Goal: Task Accomplishment & Management: Manage account settings

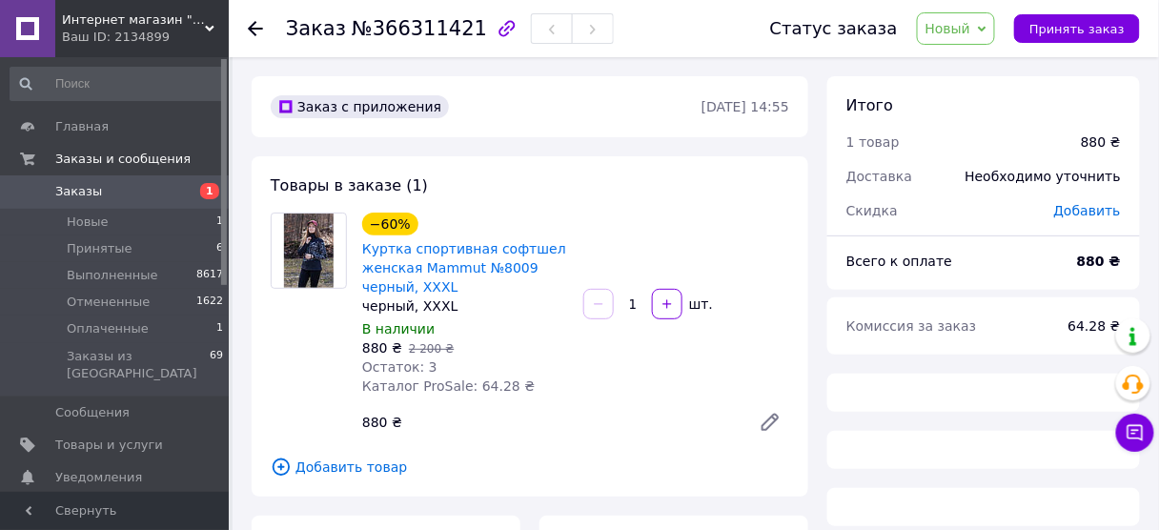
click at [987, 24] on span "Новый" at bounding box center [956, 28] width 79 height 32
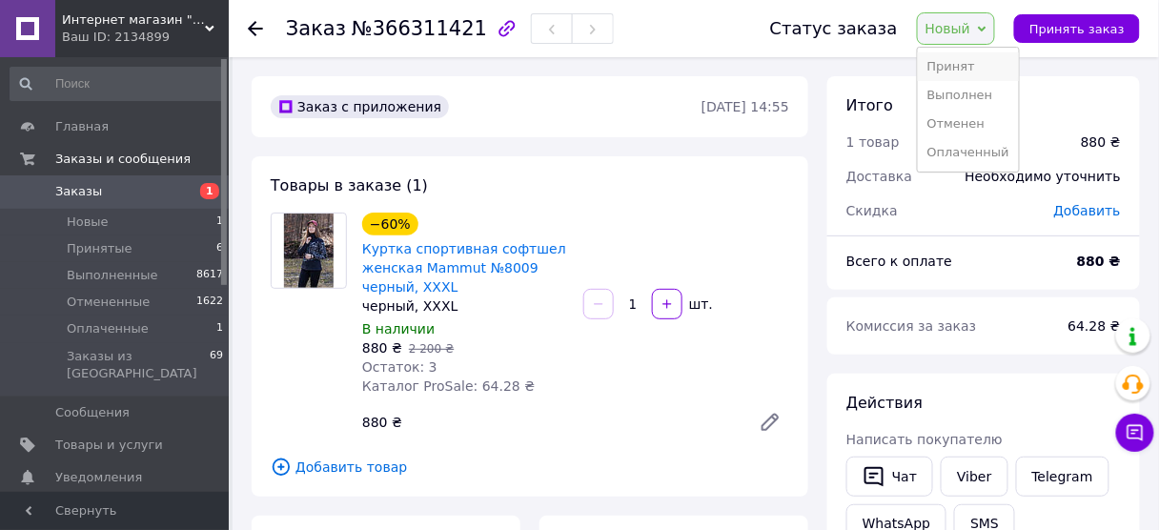
click at [957, 65] on li "Принят" at bounding box center [968, 66] width 101 height 29
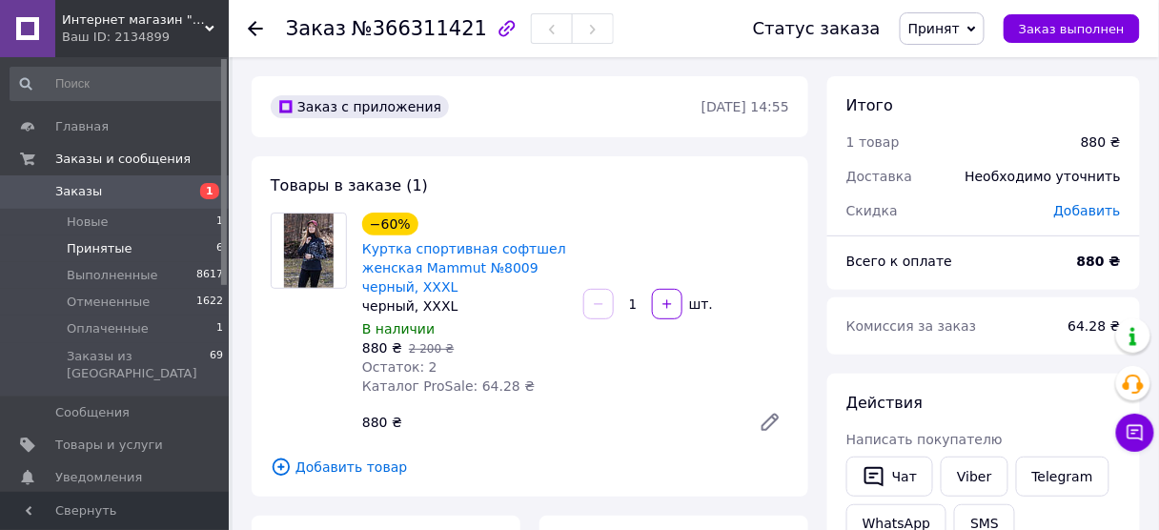
click at [96, 242] on span "Принятые" at bounding box center [100, 248] width 66 height 17
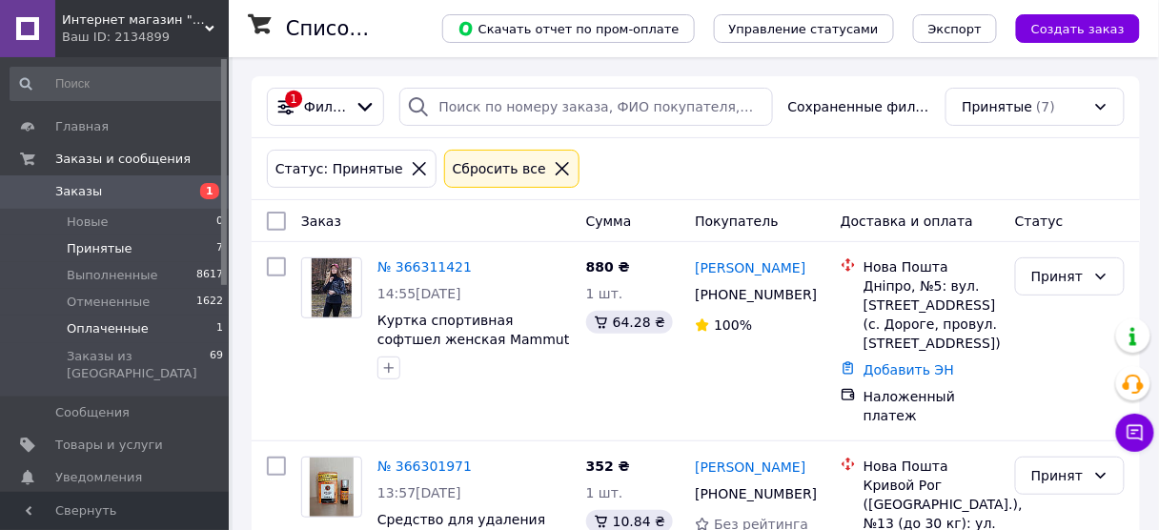
click at [119, 326] on span "Оплаченные" at bounding box center [108, 328] width 82 height 17
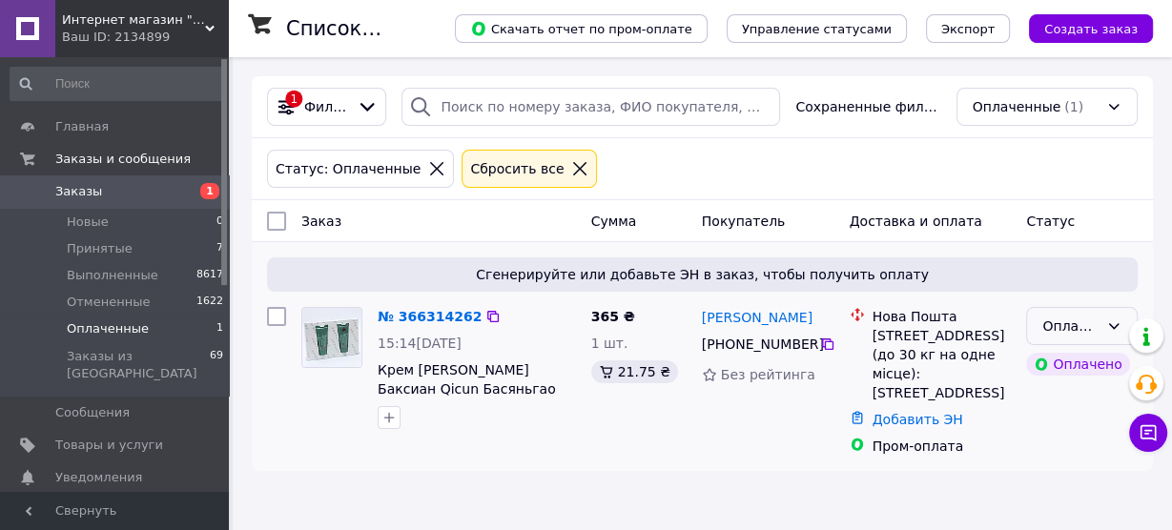
click at [1114, 321] on icon at bounding box center [1113, 325] width 15 height 15
click at [1065, 362] on li "Принят" at bounding box center [1082, 366] width 110 height 34
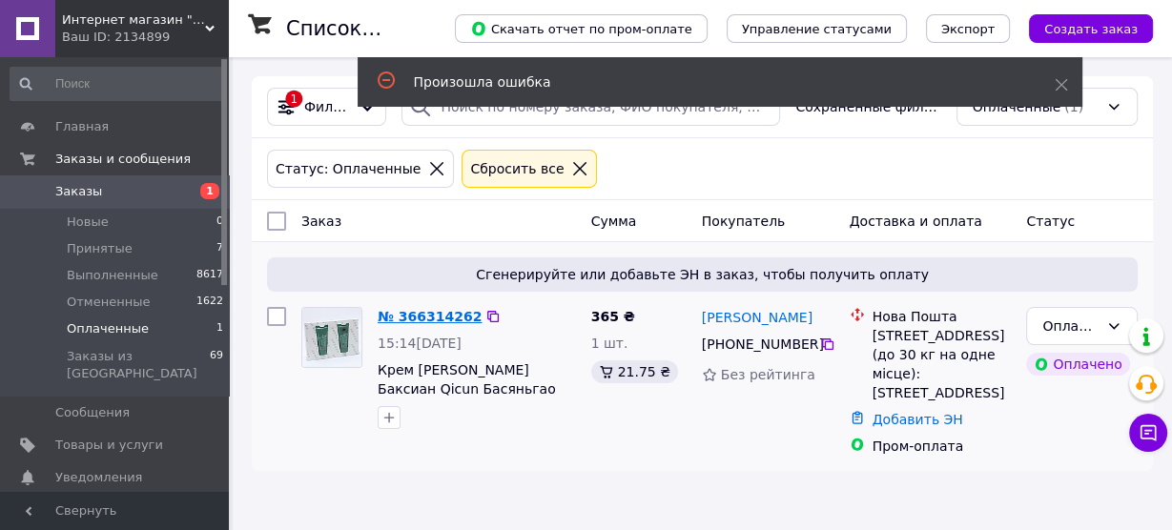
click at [430, 316] on link "№ 366314262" at bounding box center [429, 316] width 104 height 15
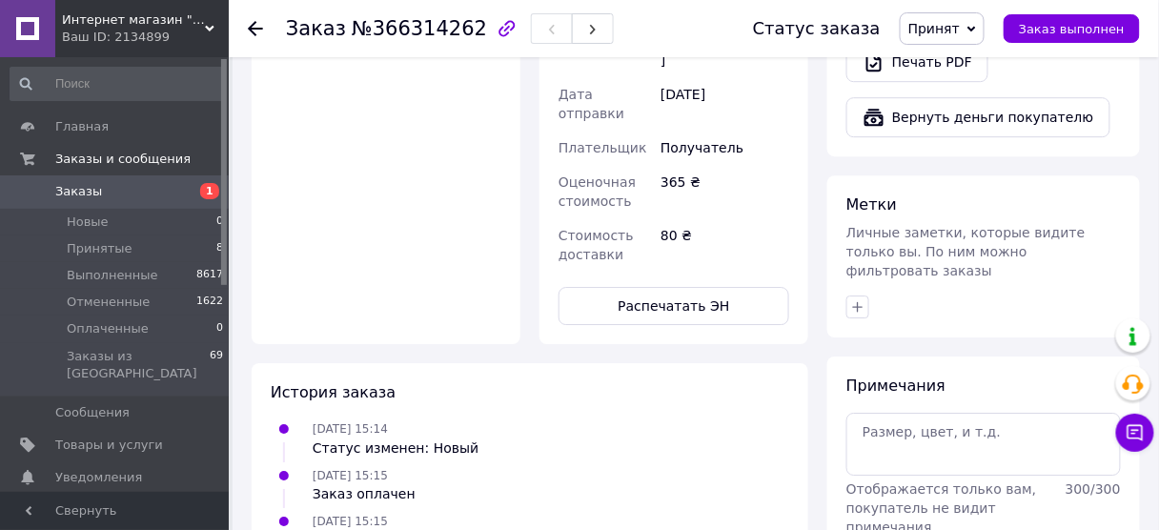
scroll to position [1408, 0]
click at [111, 245] on span "Принятые" at bounding box center [100, 248] width 66 height 17
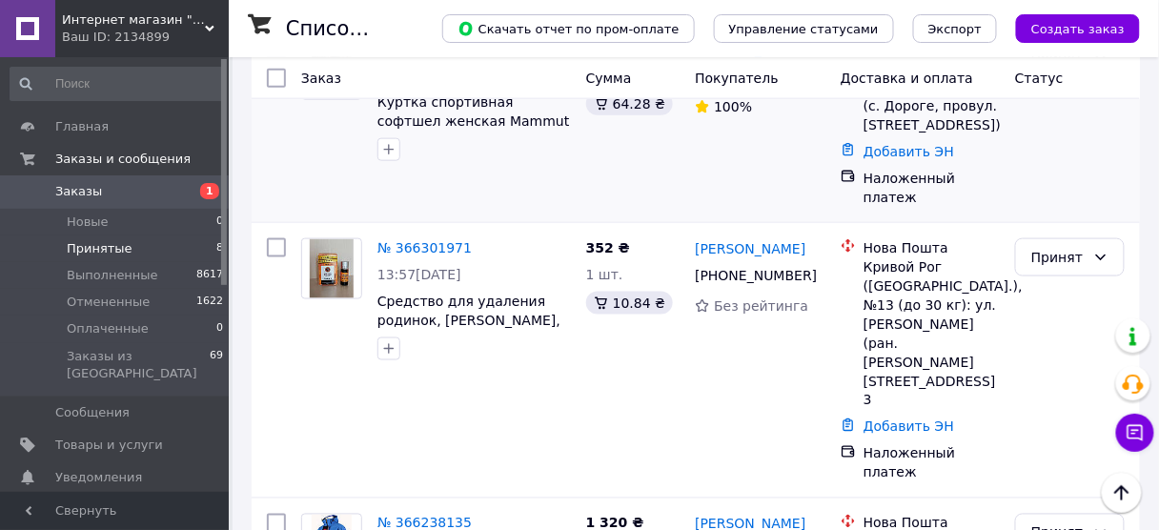
scroll to position [534, 0]
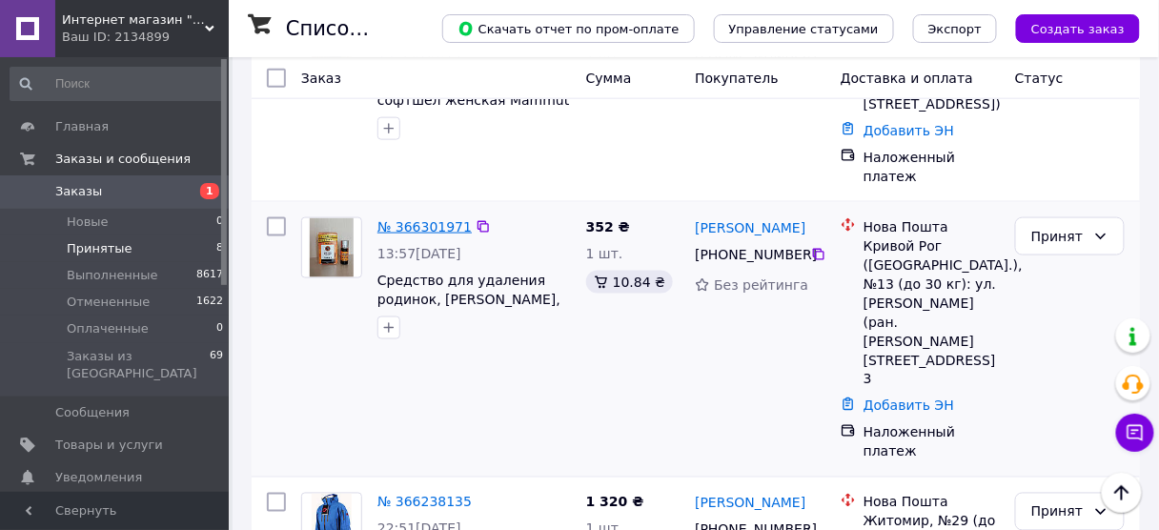
click at [427, 219] on link "№ 366301971" at bounding box center [424, 226] width 94 height 15
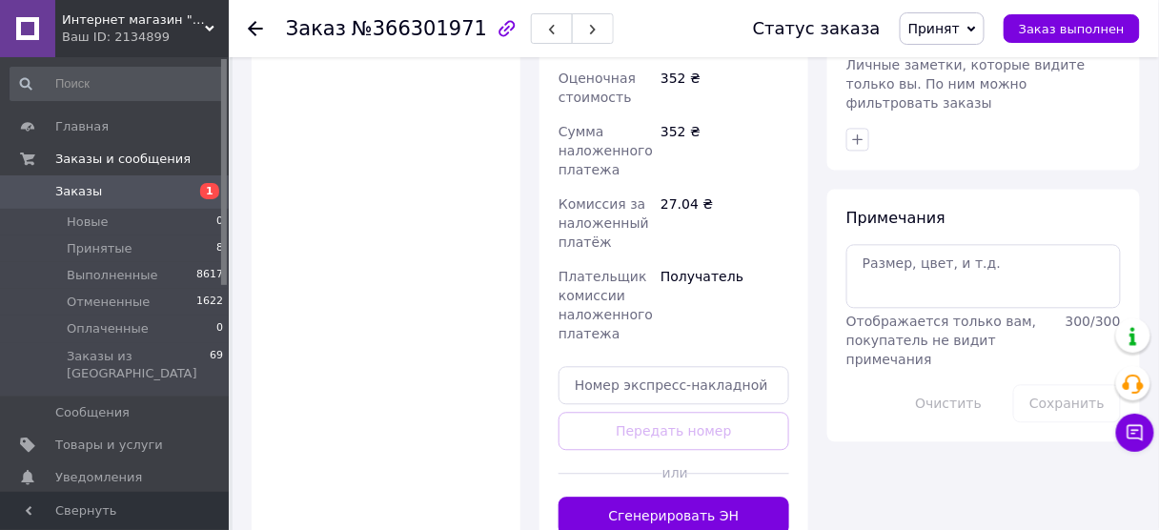
scroll to position [991, 0]
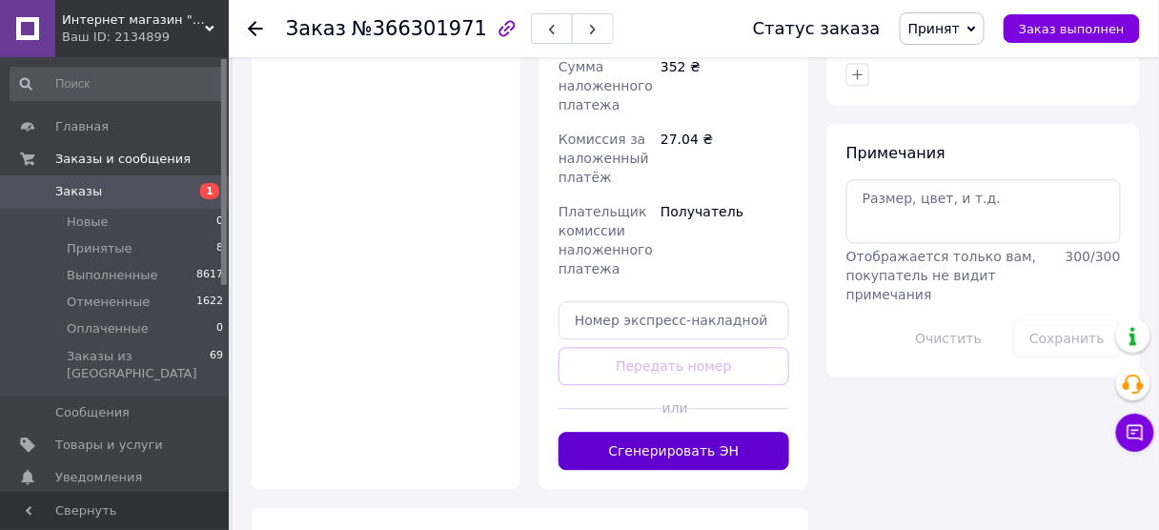
click at [711, 432] on button "Сгенерировать ЭН" at bounding box center [674, 451] width 231 height 38
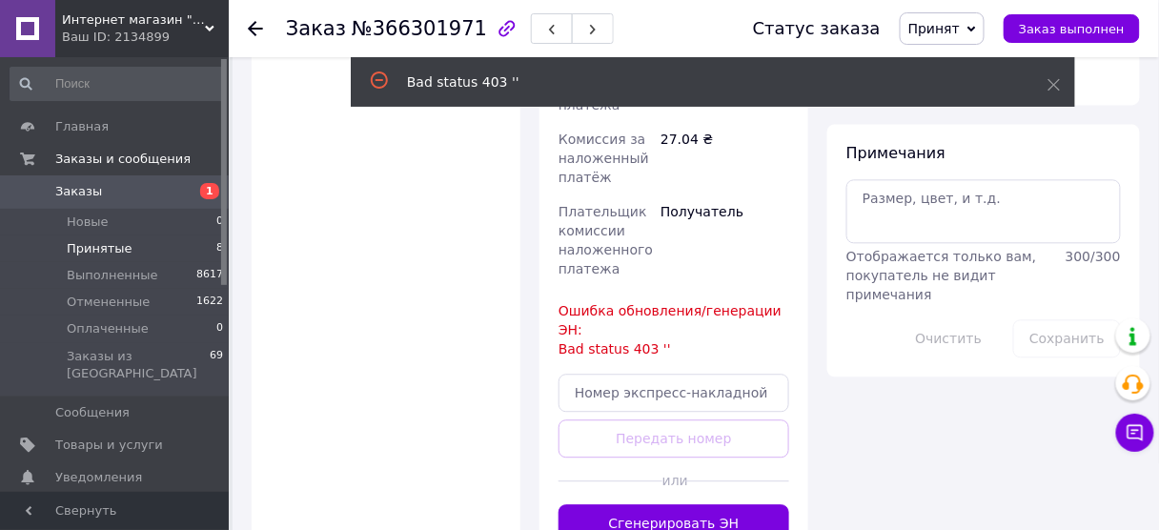
click at [77, 247] on span "Принятые" at bounding box center [100, 248] width 66 height 17
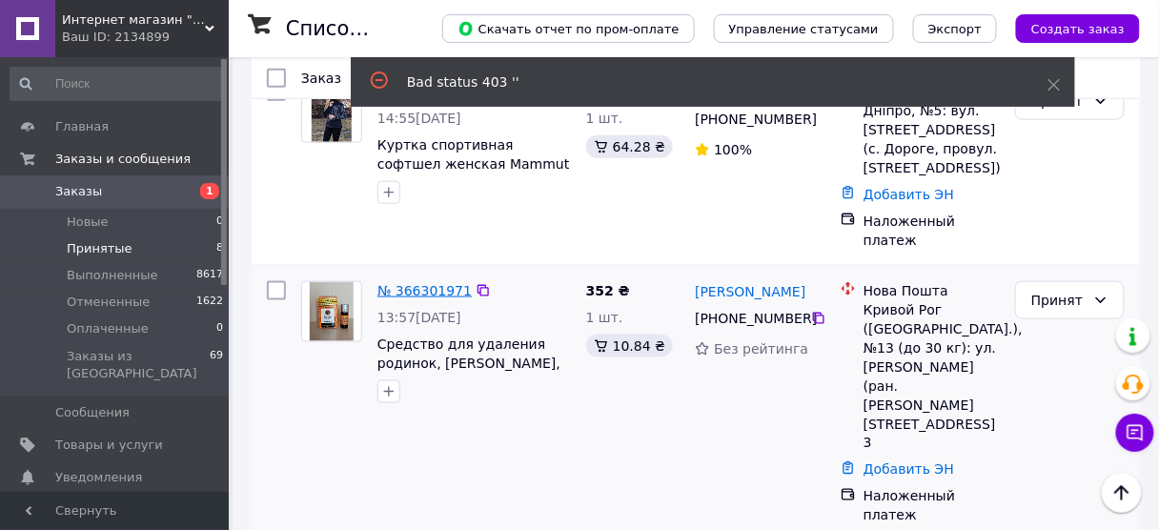
click at [426, 283] on link "№ 366301971" at bounding box center [424, 290] width 94 height 15
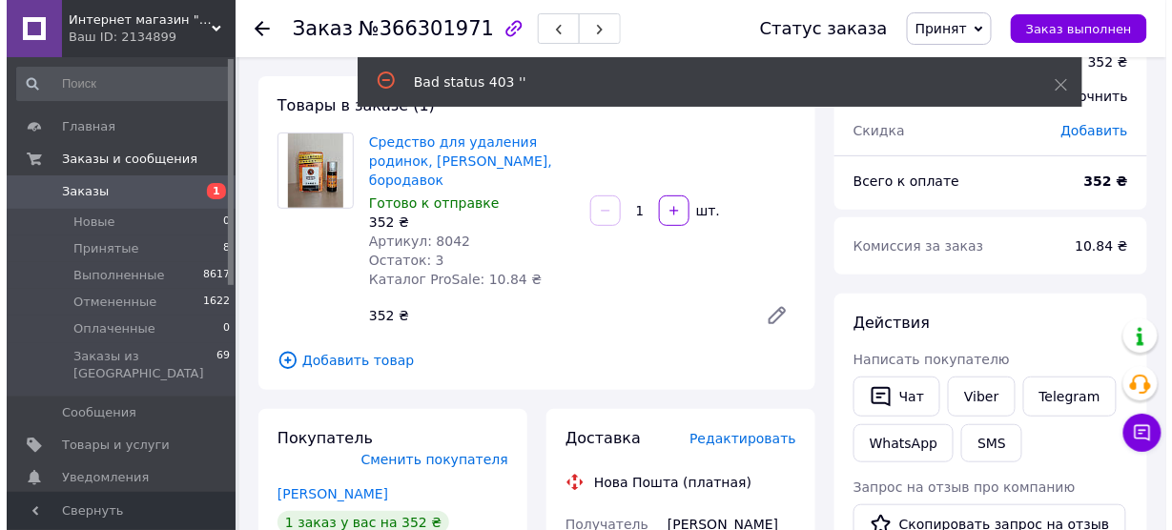
scroll to position [153, 0]
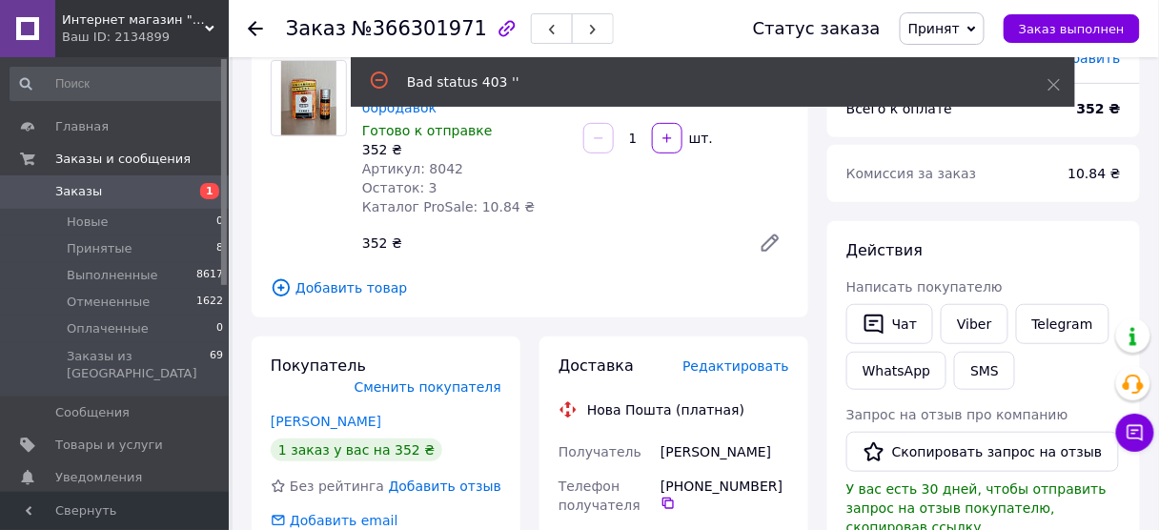
click at [742, 358] on span "Редактировать" at bounding box center [736, 365] width 107 height 15
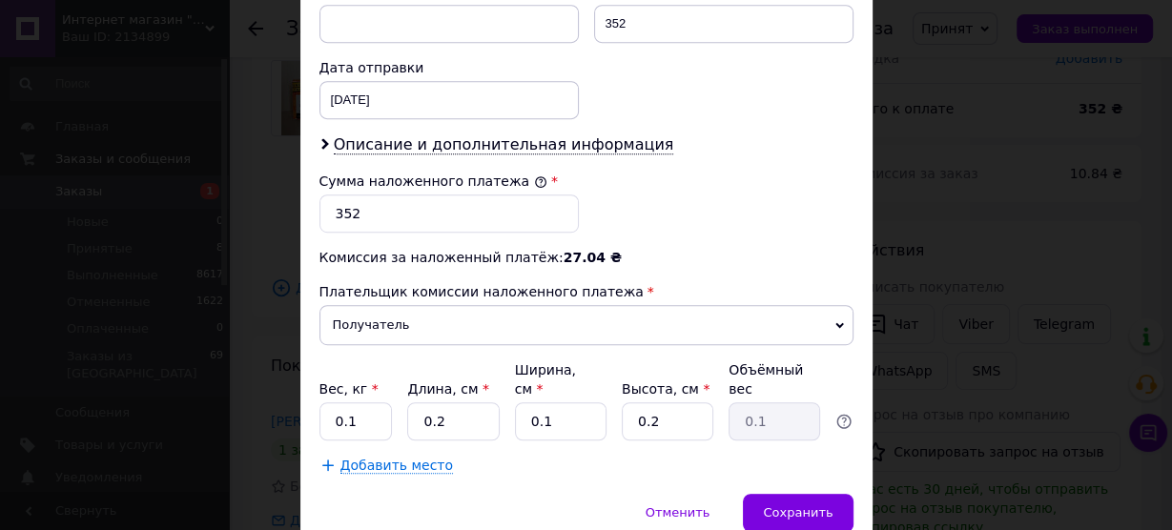
scroll to position [915, 0]
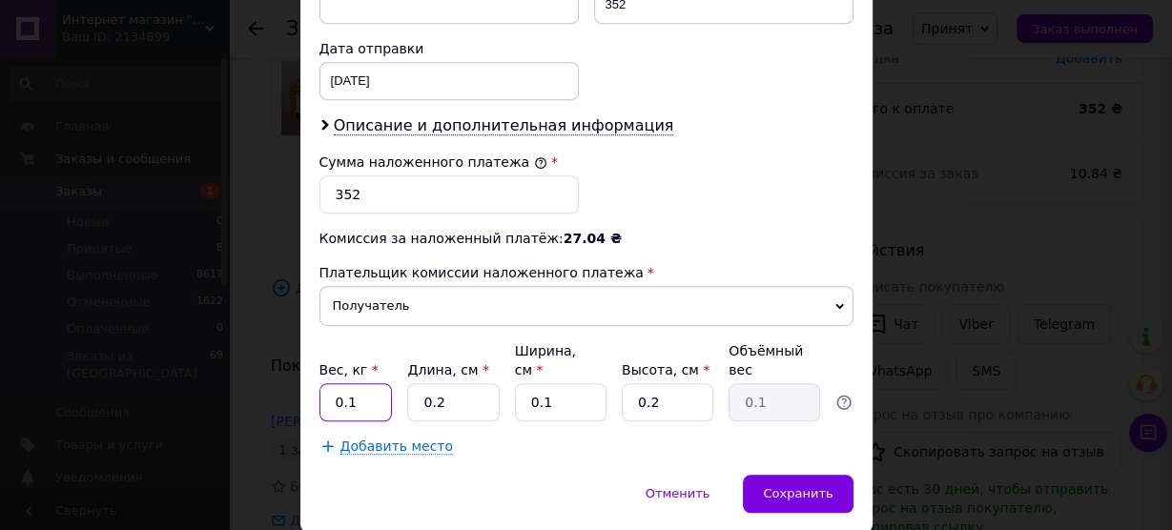
click at [365, 383] on input "0.1" at bounding box center [355, 402] width 73 height 38
drag, startPoint x: 440, startPoint y: 354, endPoint x: 382, endPoint y: 340, distance: 59.7
click at [382, 341] on div "Вес, кг * 0.1 Длина, см * 0.2 Ширина, см * 0.1 Высота, см * 0.2 Объёмный вес 0.1" at bounding box center [586, 381] width 534 height 80
type input "2"
drag, startPoint x: 556, startPoint y: 347, endPoint x: 512, endPoint y: 329, distance: 47.4
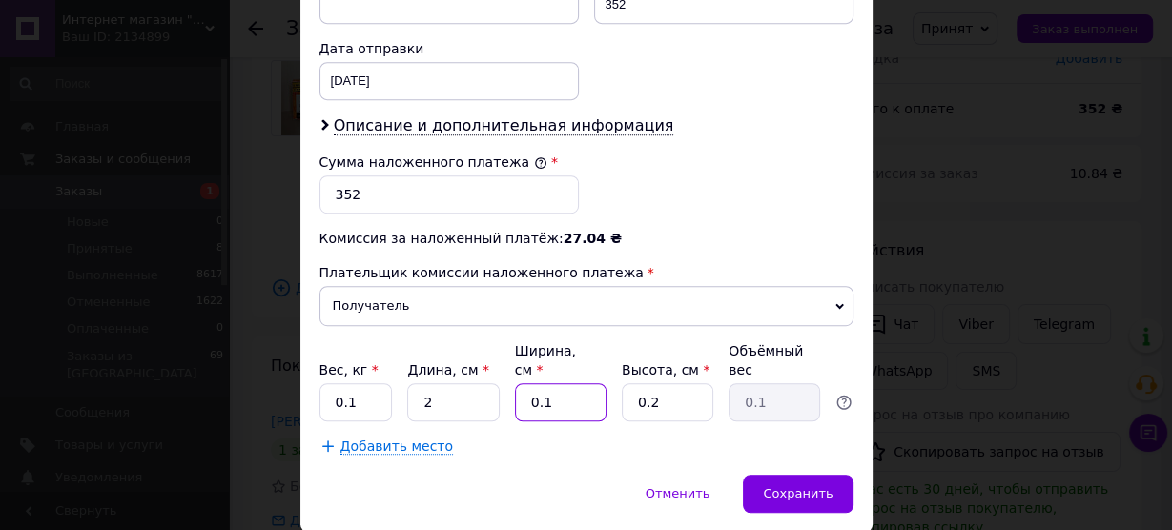
click at [512, 341] on div "Вес, кг * 0.1 Длина, см * 2 Ширина, см * 0.1 Высота, см * 0.2 Объёмный вес 0.1" at bounding box center [586, 381] width 534 height 80
type input "2"
drag, startPoint x: 684, startPoint y: 355, endPoint x: 569, endPoint y: 348, distance: 115.5
click at [584, 342] on div "Вес, кг * 0.1 Длина, см * 2 Ширина, см * 2 Высота, см * 0.2 Объёмный вес 0.1" at bounding box center [586, 381] width 534 height 80
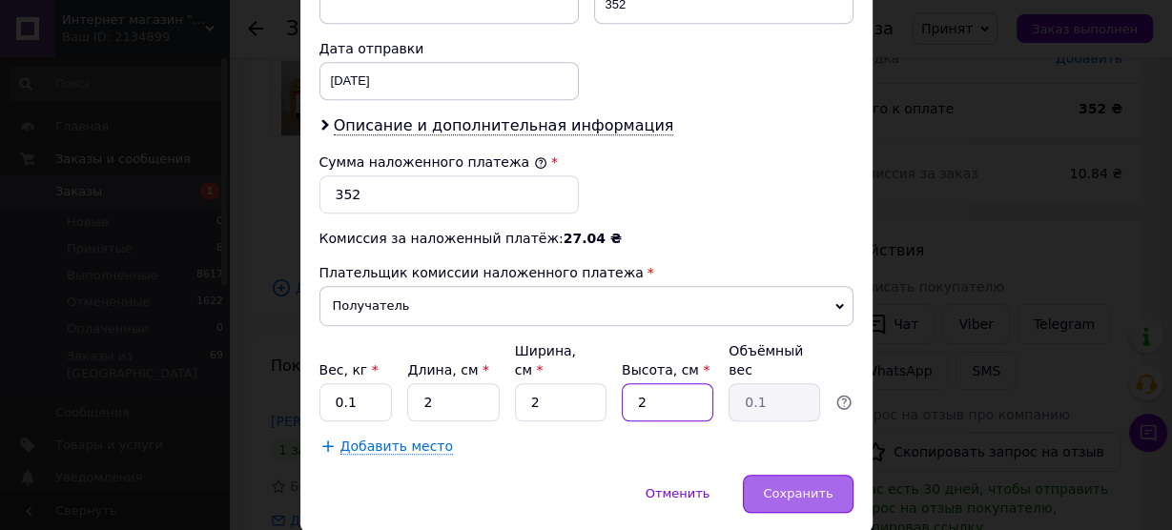
type input "2"
click at [816, 486] on span "Сохранить" at bounding box center [798, 493] width 70 height 14
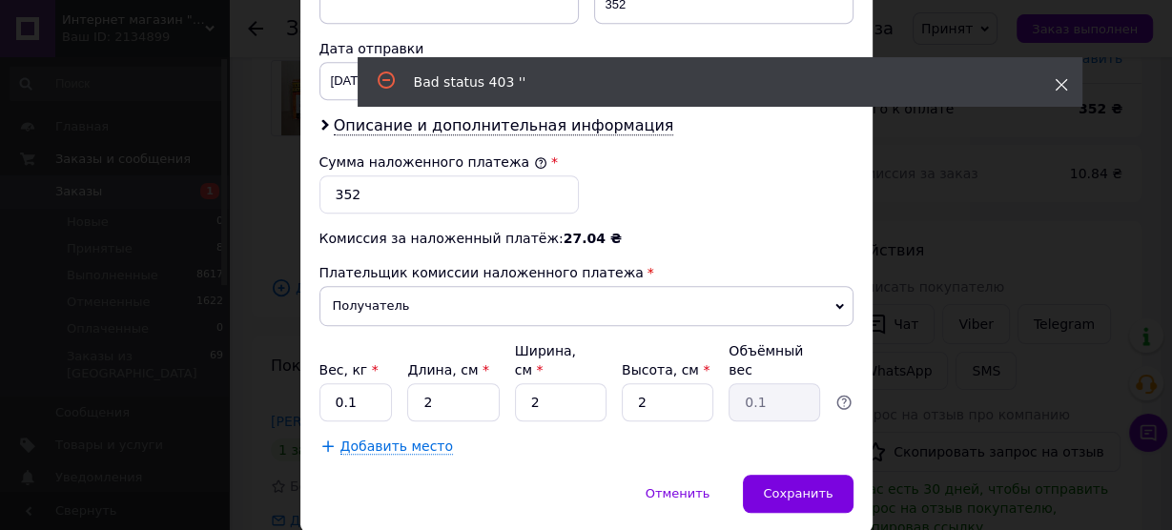
click at [1062, 79] on icon at bounding box center [1060, 84] width 13 height 13
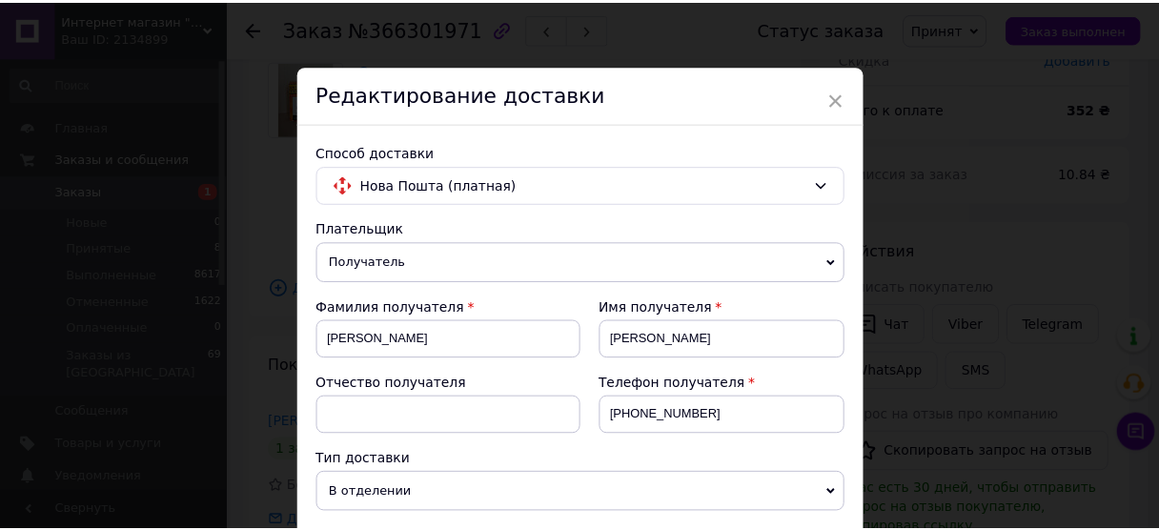
scroll to position [0, 0]
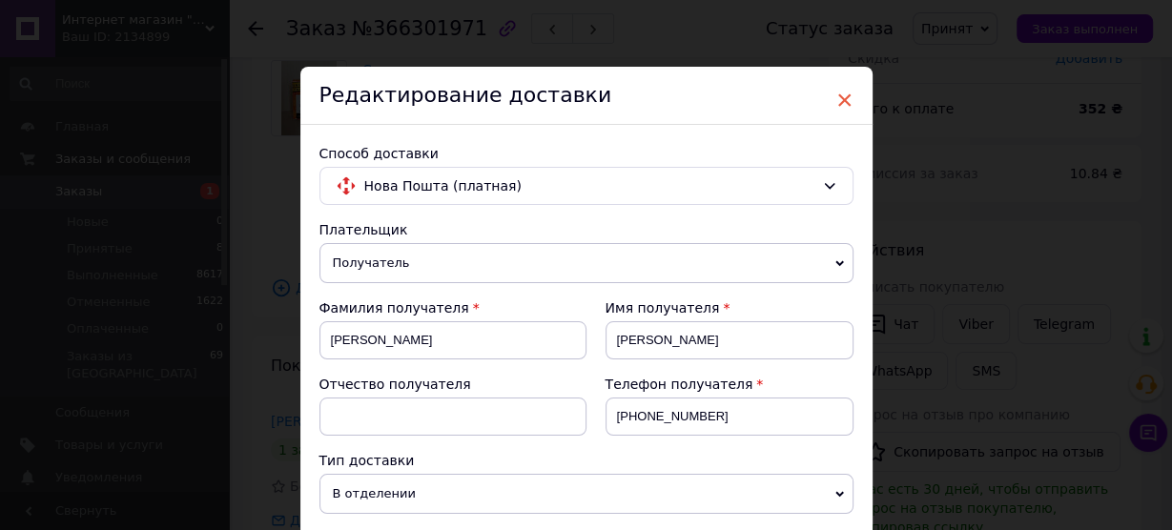
click at [839, 98] on span "×" at bounding box center [844, 100] width 17 height 32
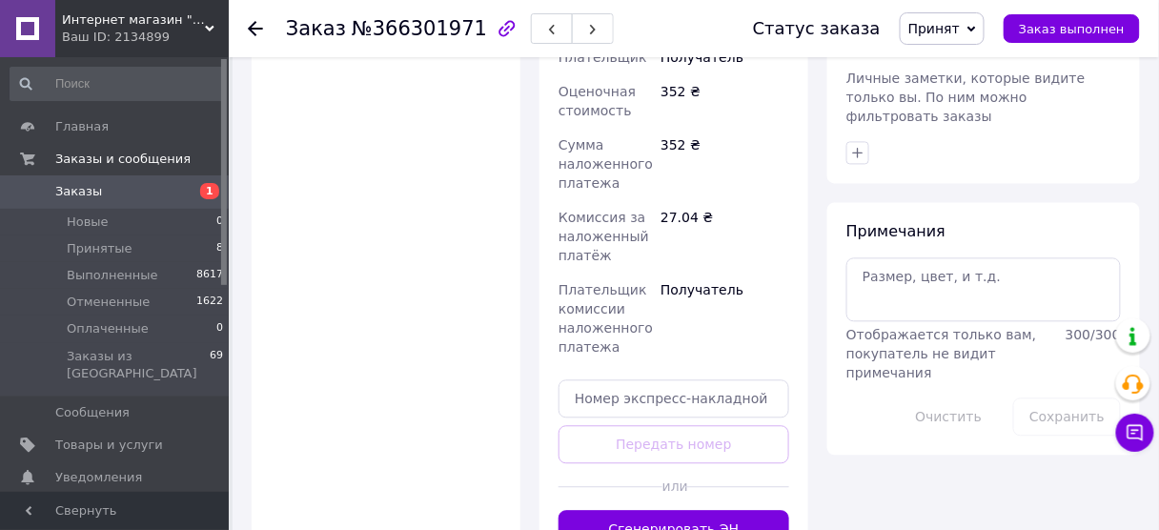
scroll to position [915, 0]
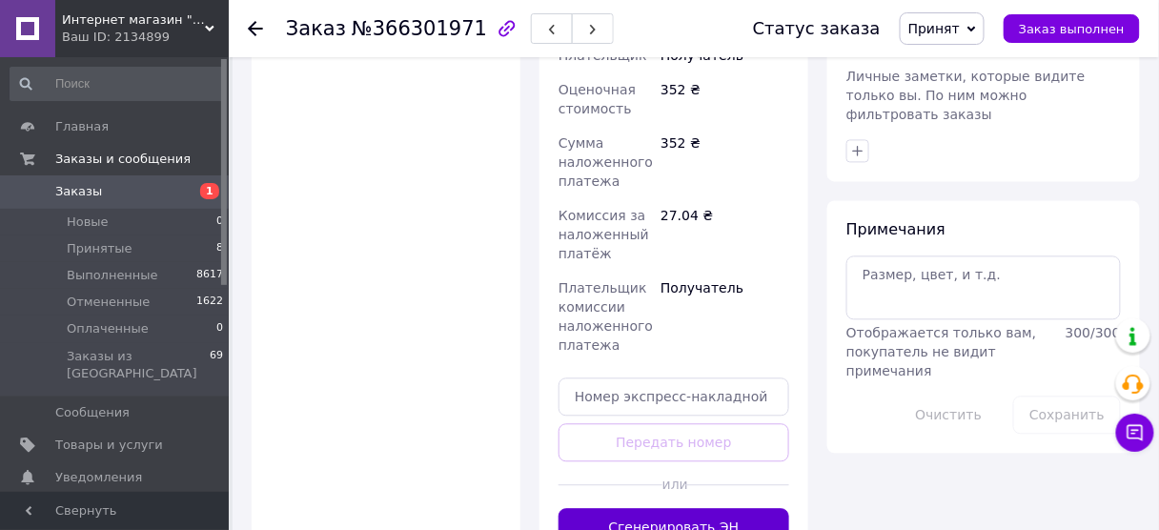
click at [709, 508] on button "Сгенерировать ЭН" at bounding box center [674, 527] width 231 height 38
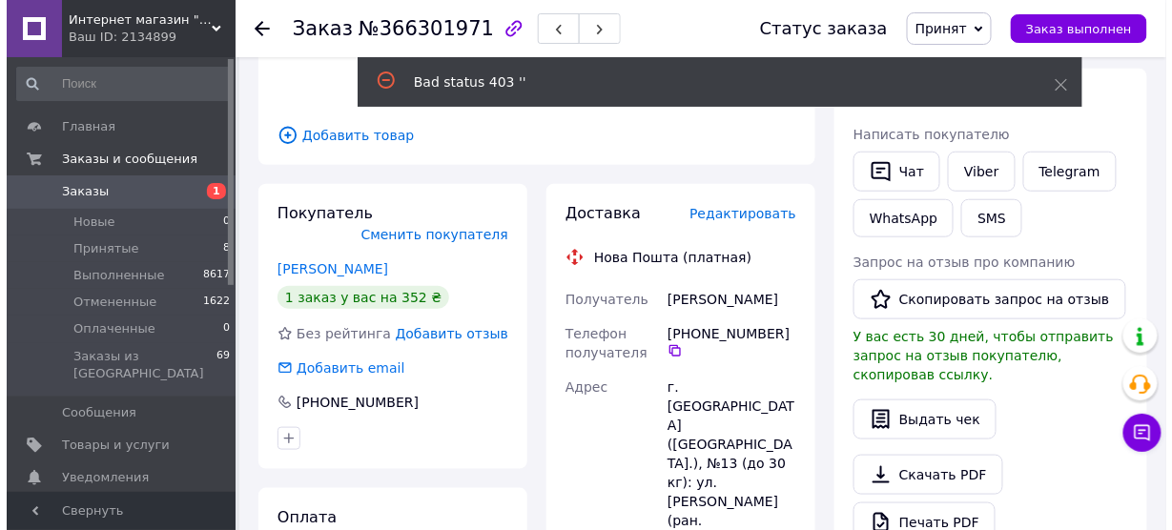
scroll to position [305, 0]
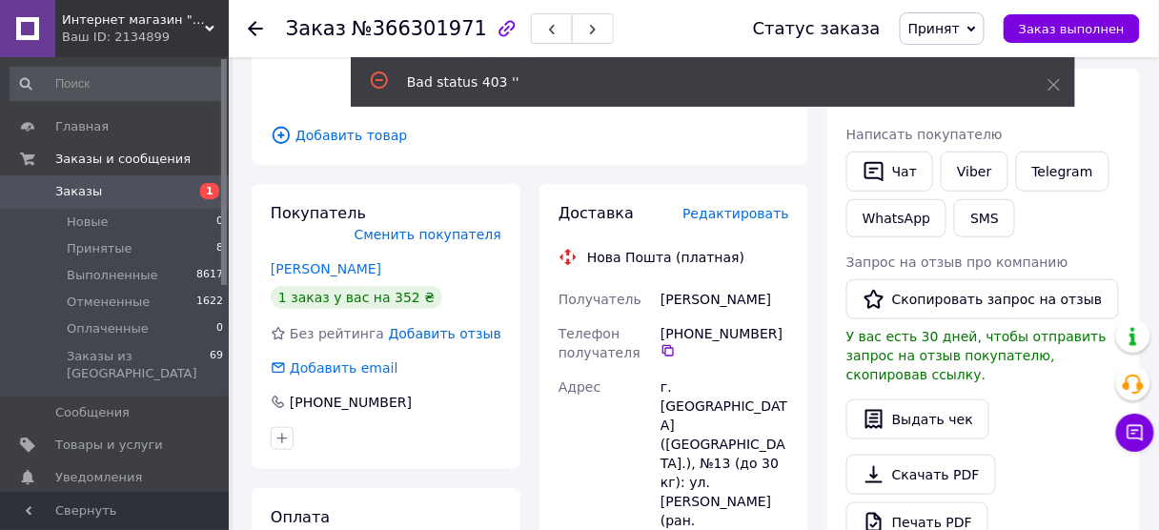
click at [757, 206] on span "Редактировать" at bounding box center [736, 213] width 107 height 15
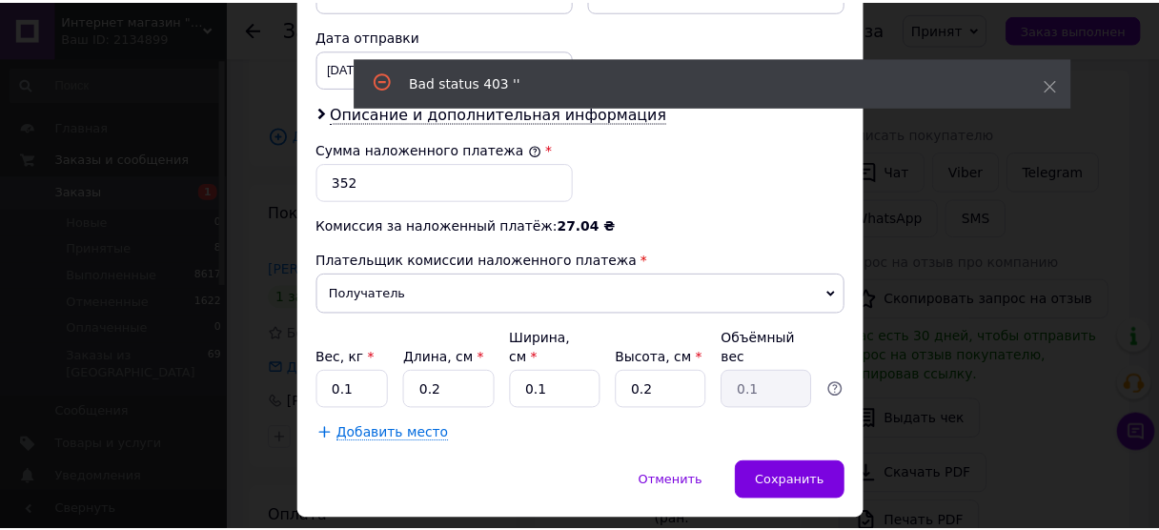
scroll to position [932, 0]
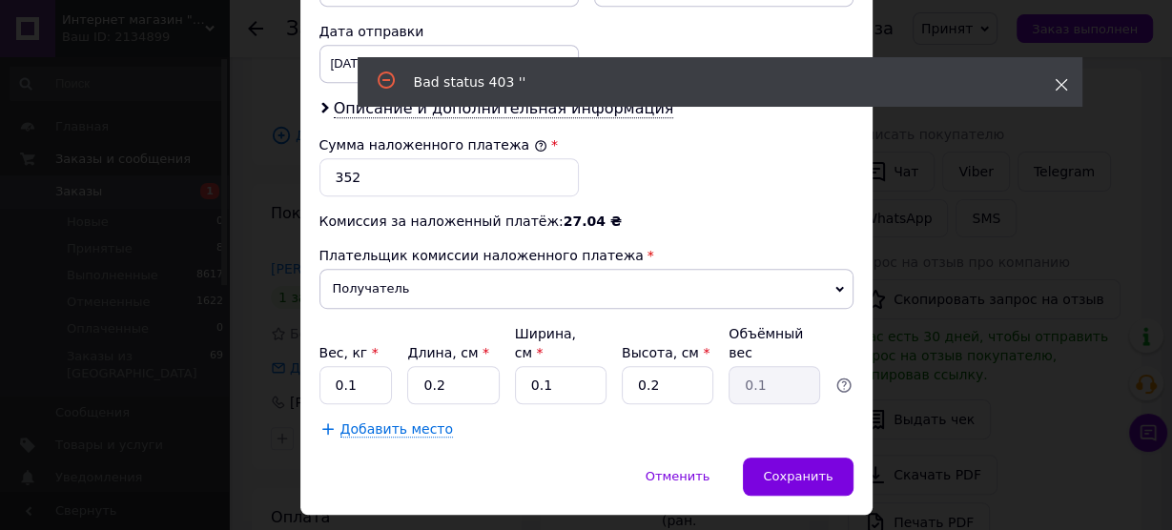
drag, startPoint x: 1057, startPoint y: 82, endPoint x: 1036, endPoint y: 79, distance: 21.2
click at [1057, 81] on use at bounding box center [1060, 85] width 12 height 12
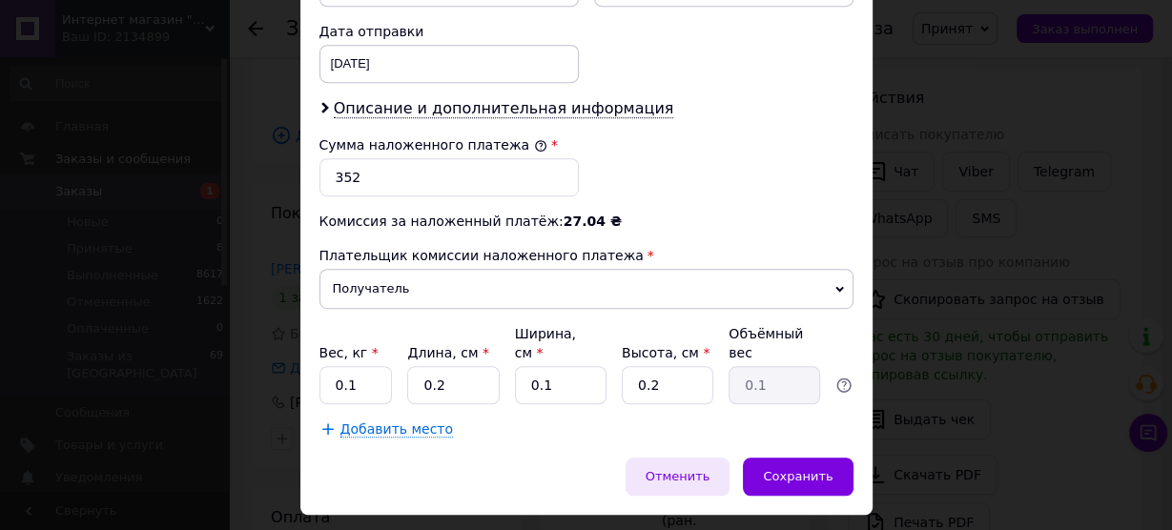
click at [690, 469] on span "Отменить" at bounding box center [677, 476] width 65 height 14
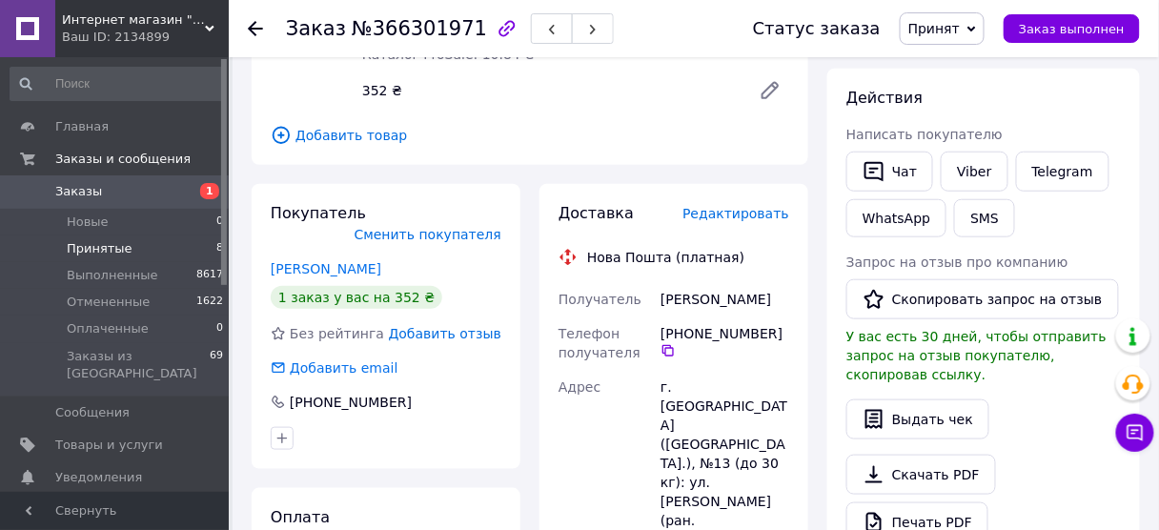
click at [107, 250] on span "Принятые" at bounding box center [100, 248] width 66 height 17
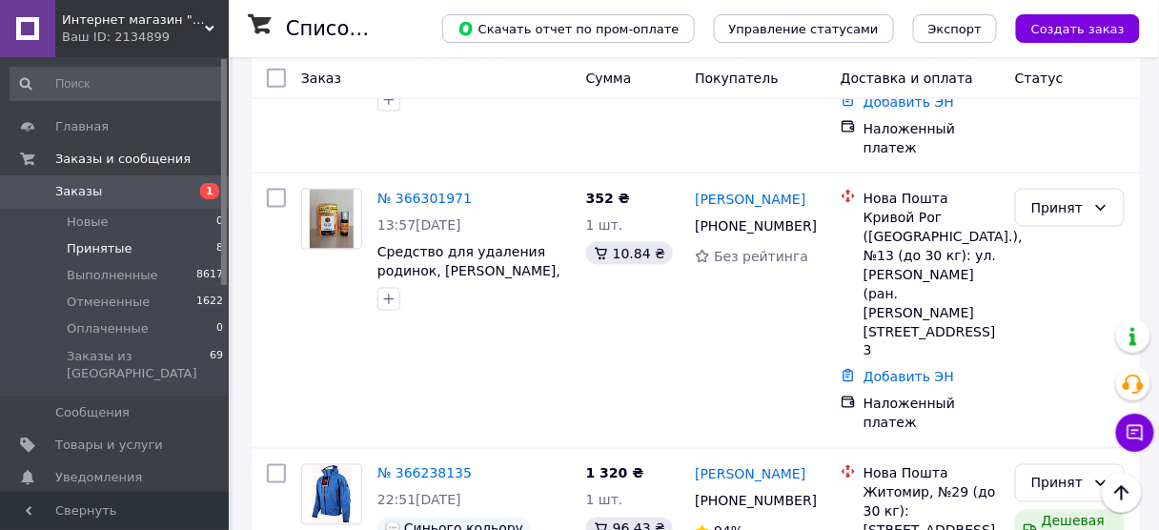
scroll to position [523, 0]
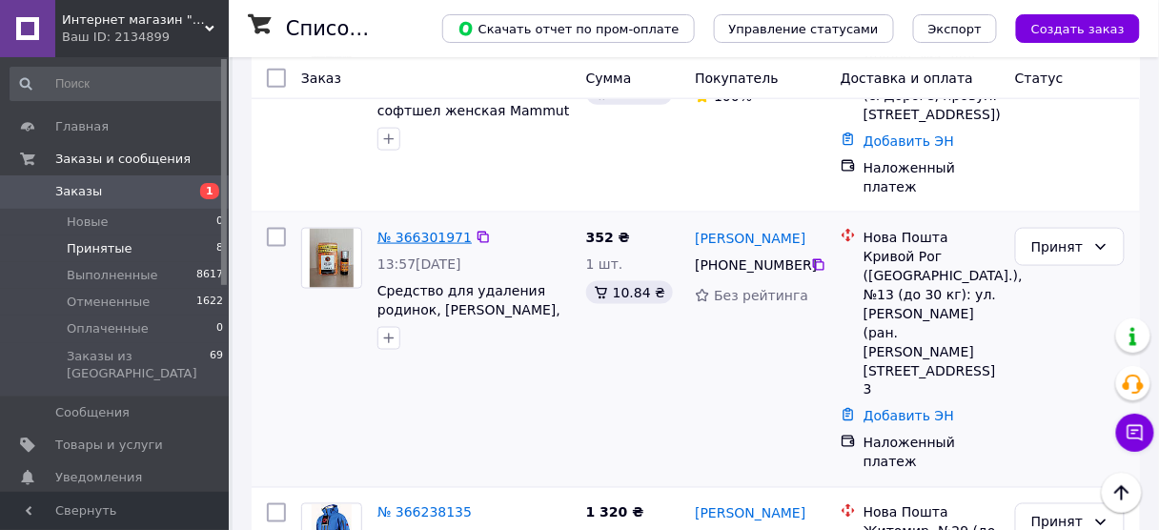
click at [412, 230] on link "№ 366301971" at bounding box center [424, 237] width 94 height 15
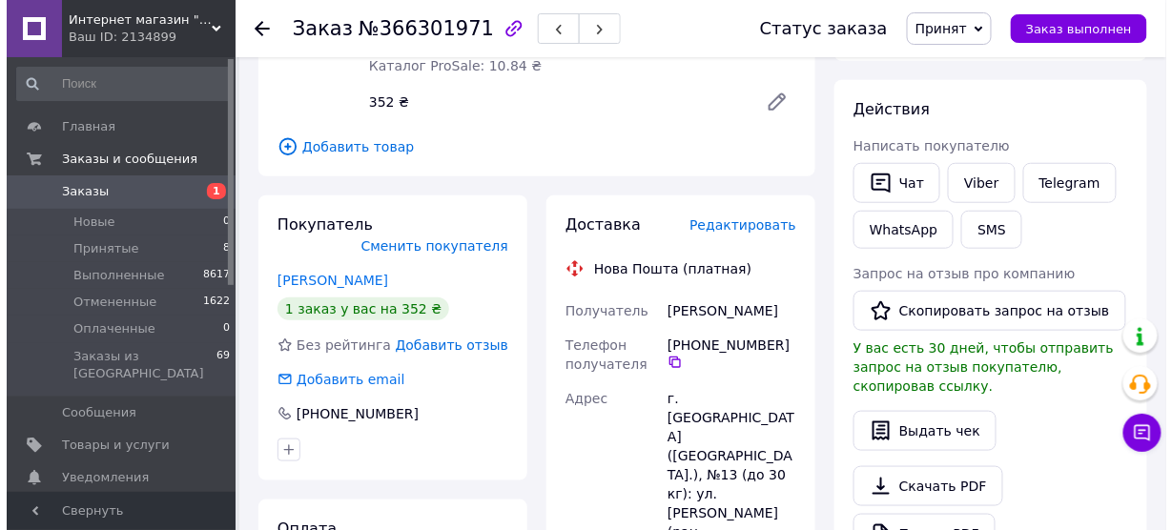
scroll to position [295, 0]
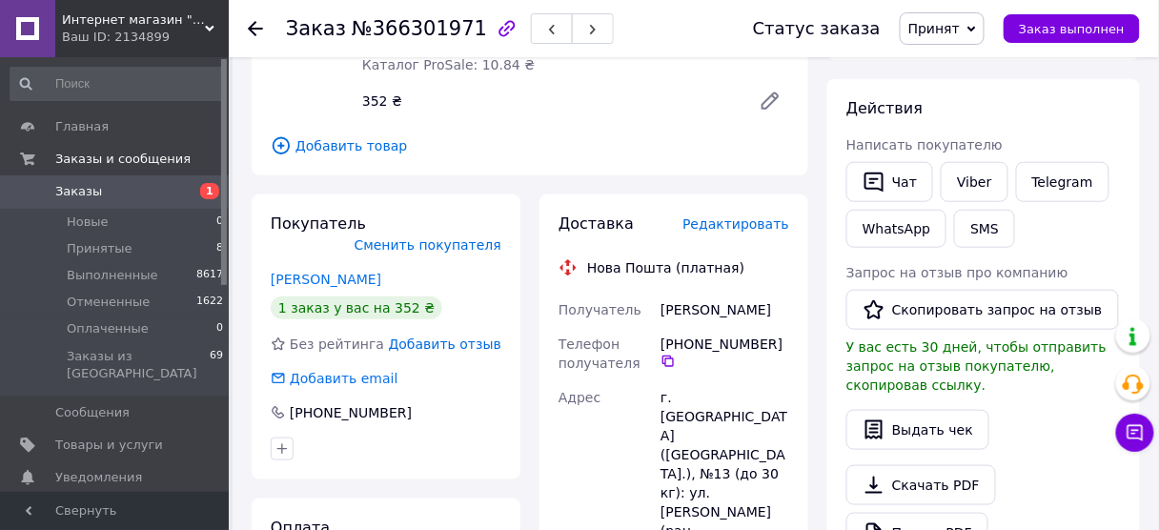
click at [761, 216] on span "Редактировать" at bounding box center [736, 223] width 107 height 15
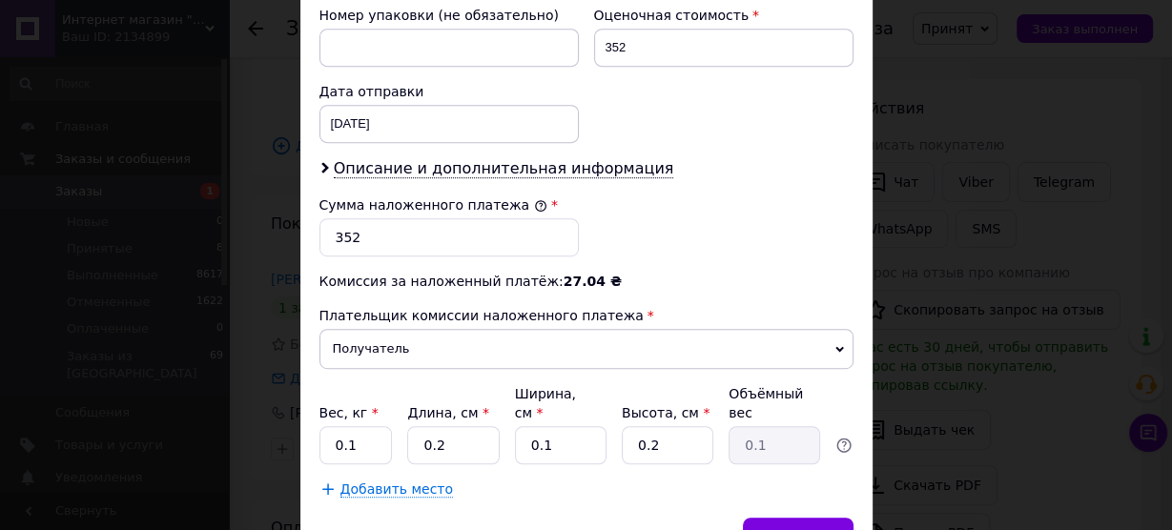
scroll to position [932, 0]
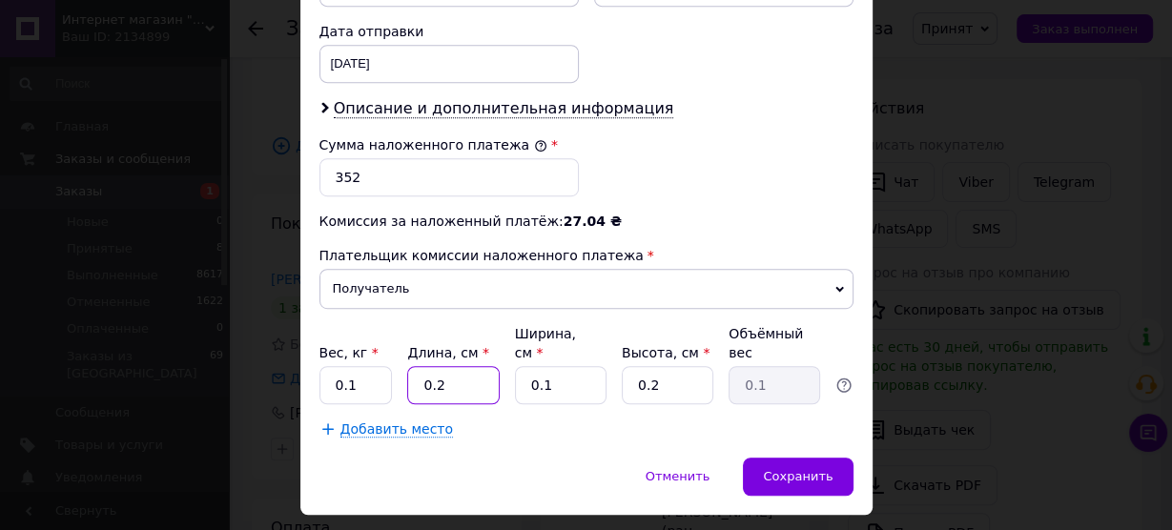
drag, startPoint x: 450, startPoint y: 343, endPoint x: 418, endPoint y: 343, distance: 31.5
click at [418, 366] on input "0.2" at bounding box center [453, 385] width 92 height 38
type input "2"
drag, startPoint x: 536, startPoint y: 332, endPoint x: 469, endPoint y: 324, distance: 67.2
click at [471, 324] on div "Вес, кг * 0.1 Длина, см * 2 Ширина, см * 2 Высота, см * 0.2 Объёмный вес 0.1" at bounding box center [586, 364] width 534 height 80
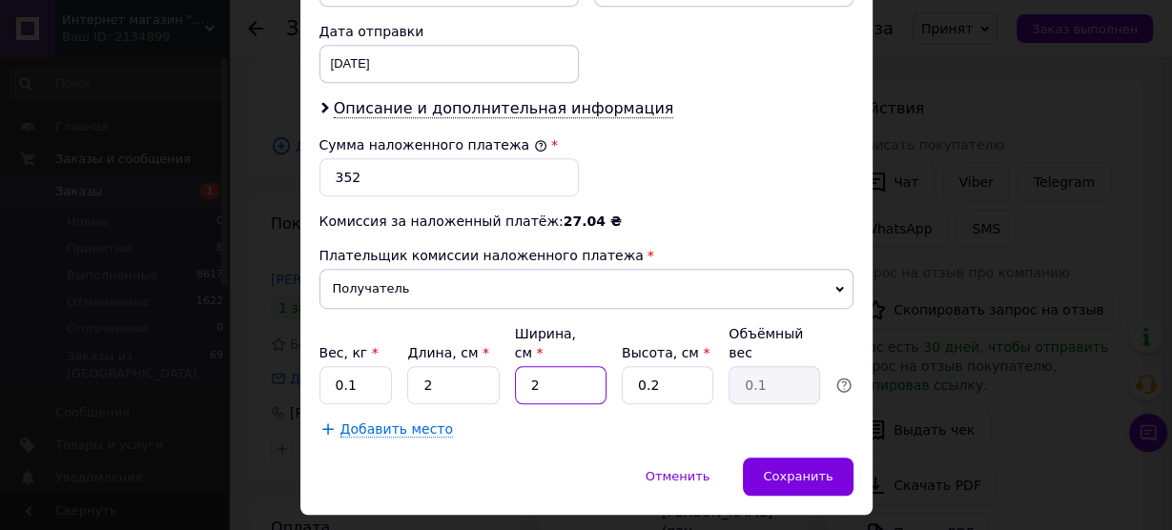
type input "2"
drag, startPoint x: 665, startPoint y: 338, endPoint x: 560, endPoint y: 326, distance: 106.5
click at [560, 326] on div "Вес, кг * 0.1 Длина, см * 2 Ширина, см * 2 Высота, см * 2 Объёмный вес 0.1" at bounding box center [586, 364] width 534 height 80
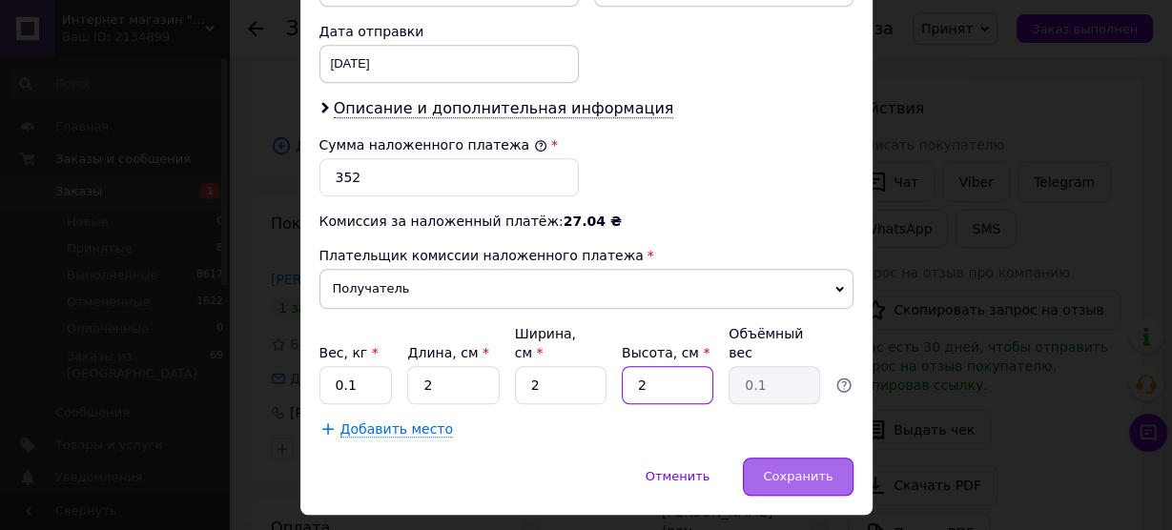
type input "2"
click at [807, 469] on span "Сохранить" at bounding box center [798, 476] width 70 height 14
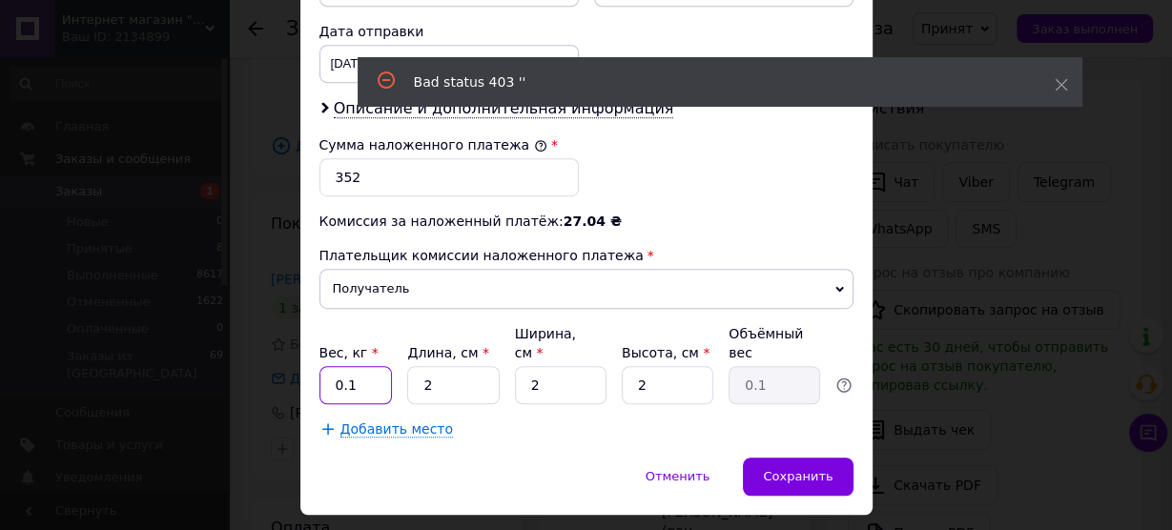
drag, startPoint x: 356, startPoint y: 339, endPoint x: 321, endPoint y: 339, distance: 34.3
click at [321, 366] on input "0.1" at bounding box center [355, 385] width 73 height 38
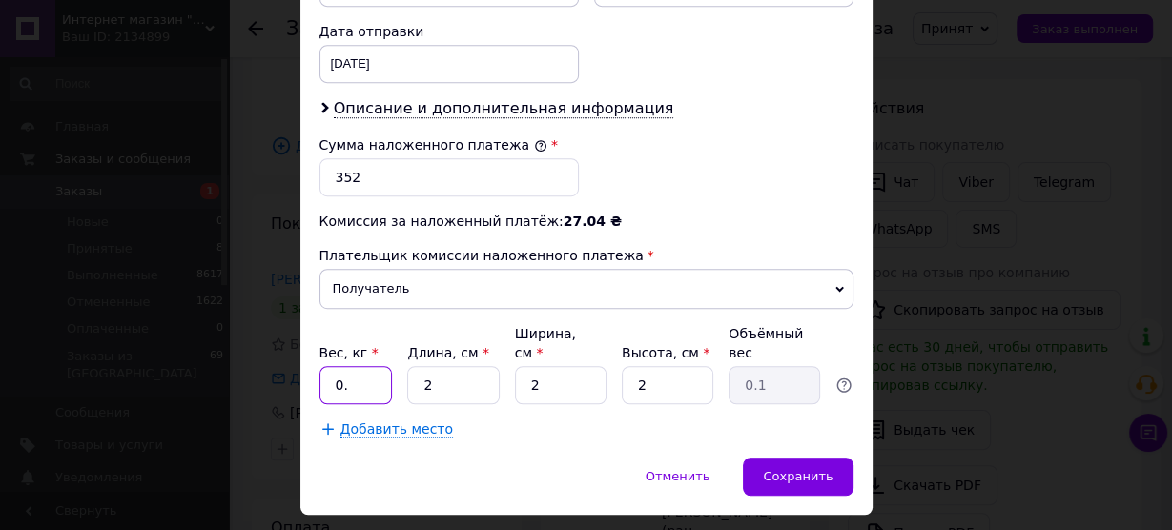
type input "0.1"
click at [791, 469] on span "Сохранить" at bounding box center [798, 476] width 70 height 14
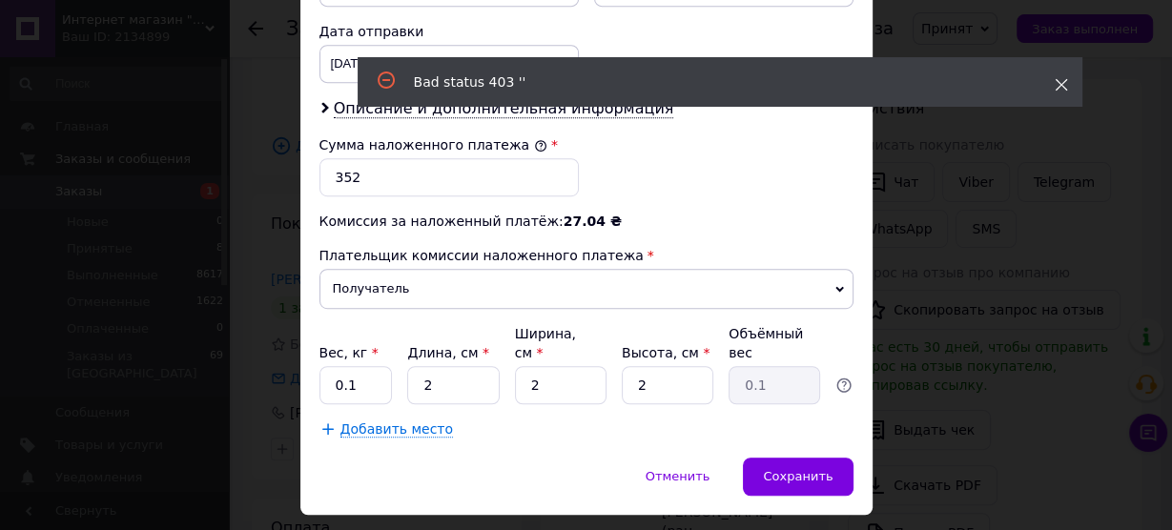
click at [1054, 91] on icon at bounding box center [1060, 84] width 13 height 13
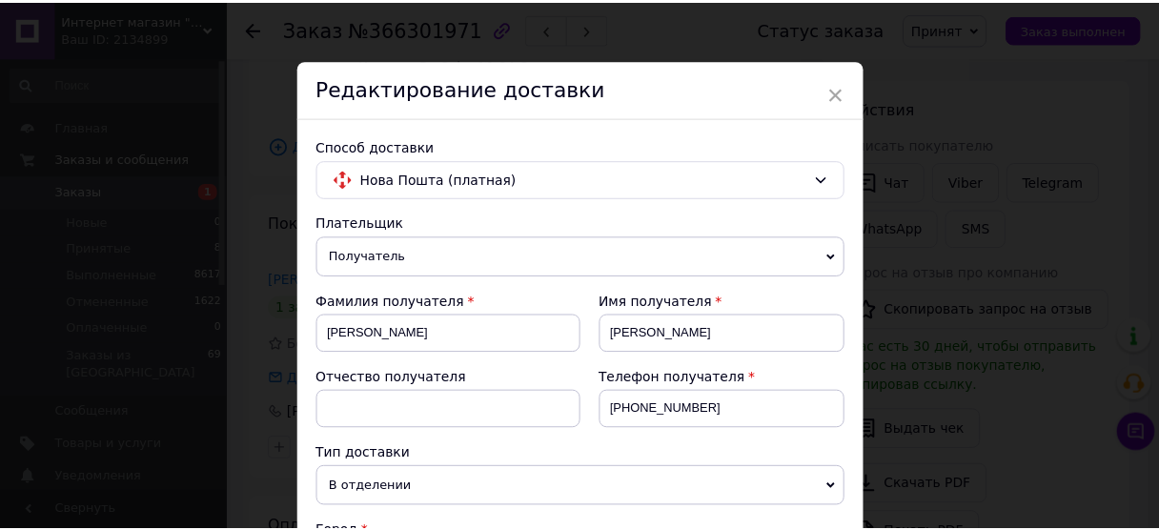
scroll to position [0, 0]
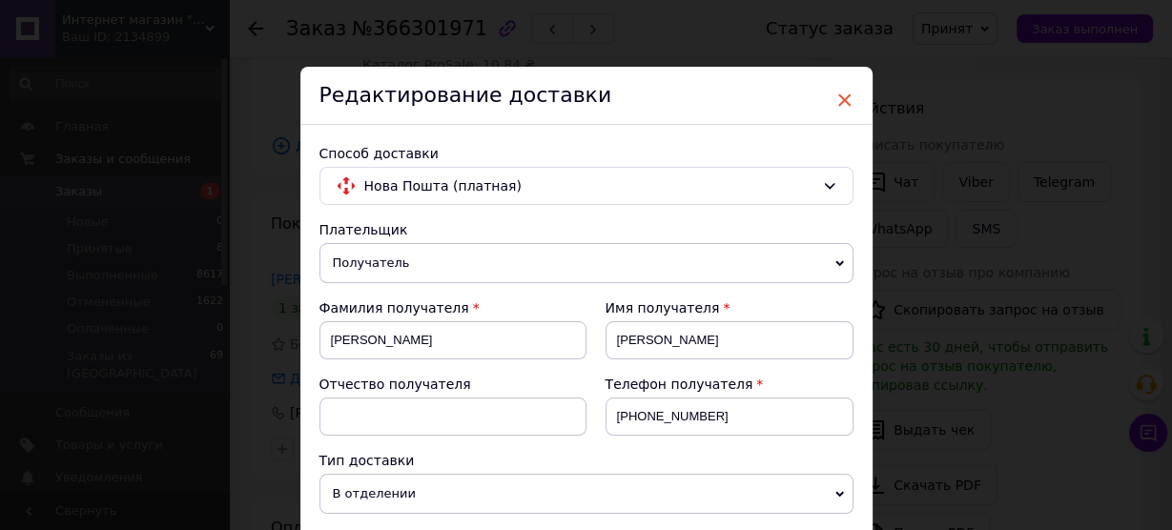
click at [840, 95] on span "×" at bounding box center [844, 100] width 17 height 32
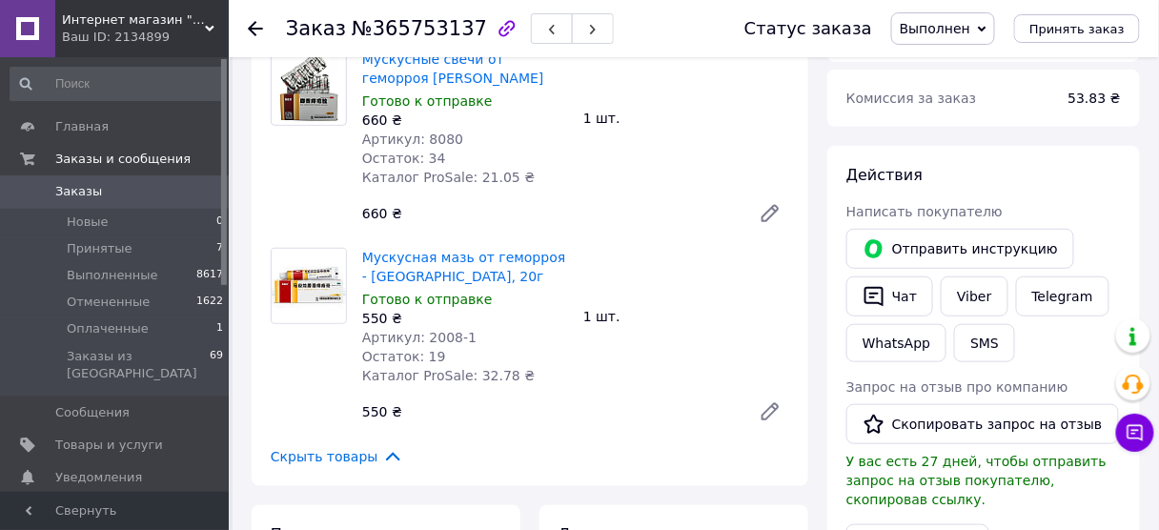
scroll to position [305, 0]
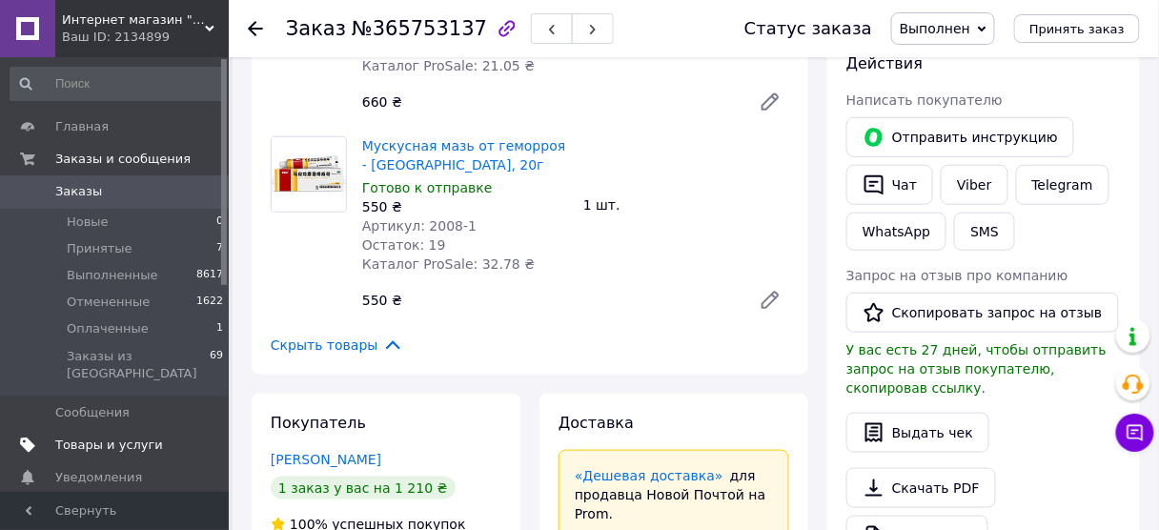
click at [83, 437] on span "Товары и услуги" at bounding box center [109, 445] width 108 height 17
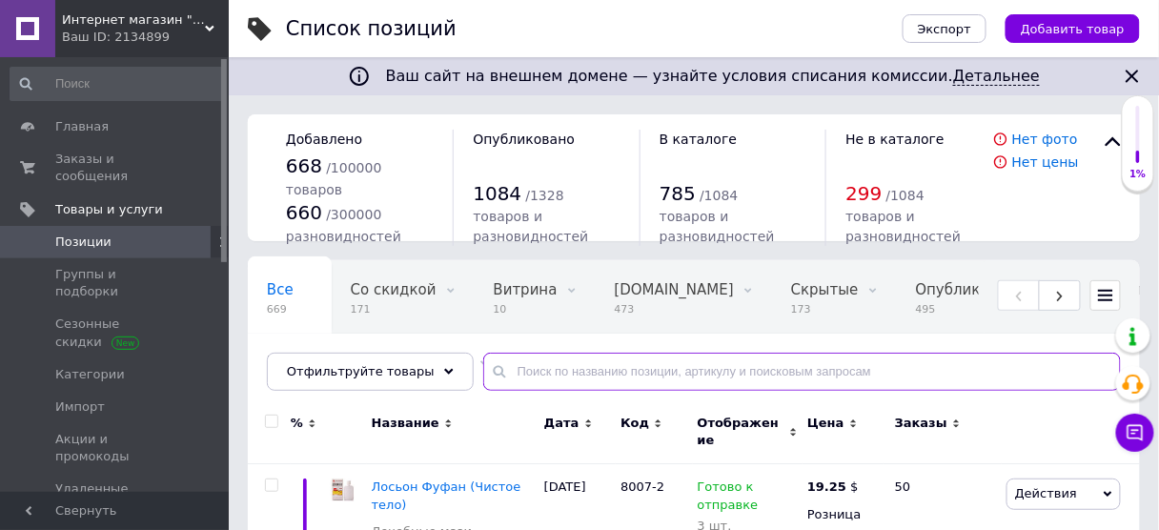
click at [584, 365] on input "text" at bounding box center [802, 372] width 638 height 38
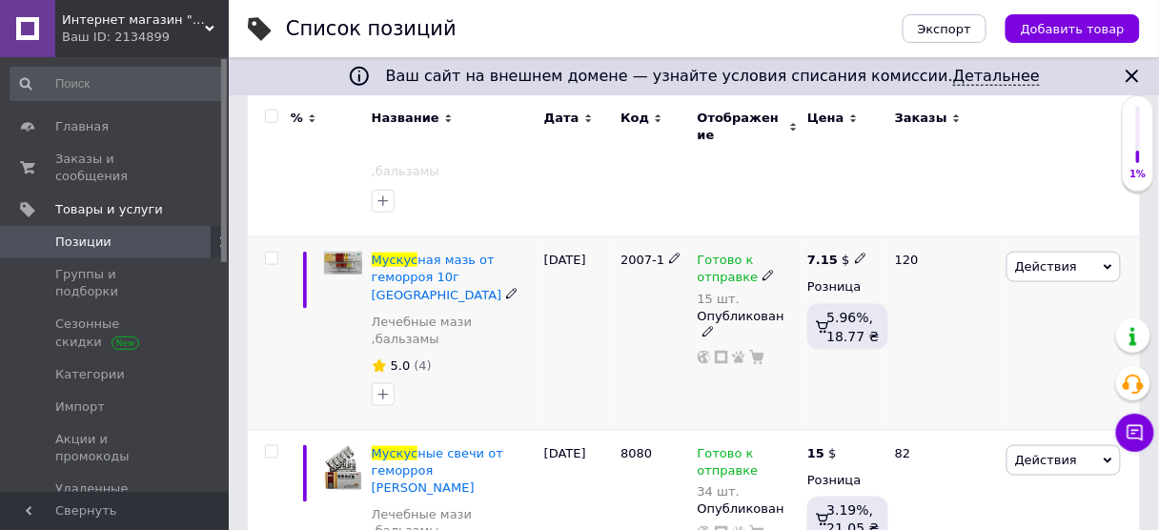
scroll to position [381, 0]
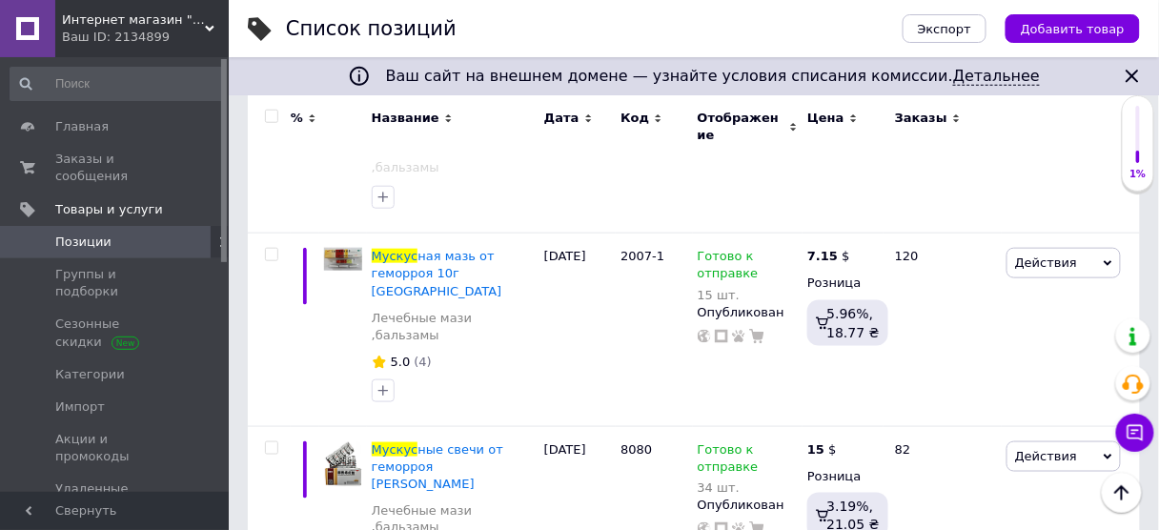
type input "мускус"
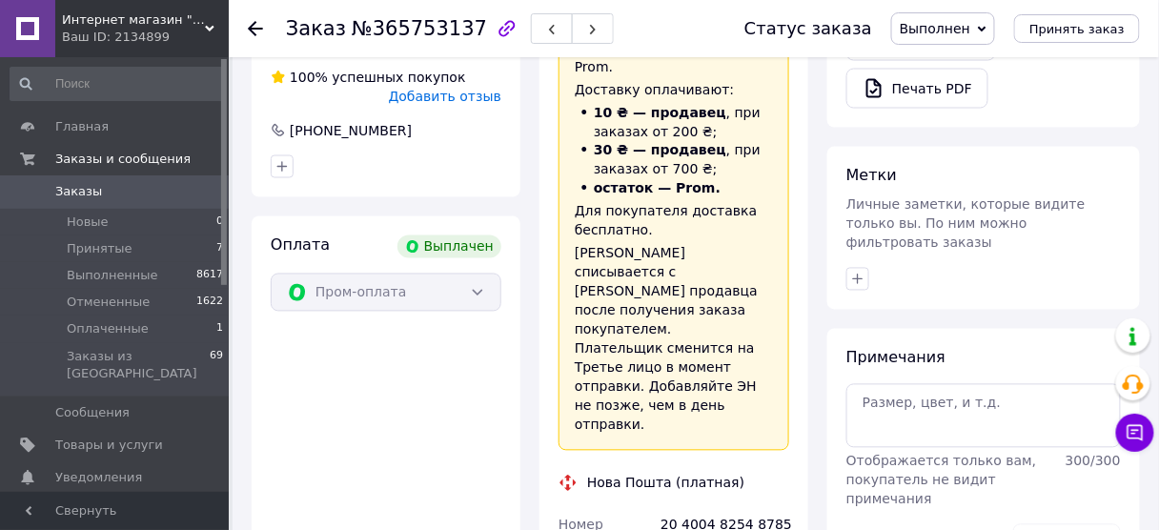
scroll to position [721, 0]
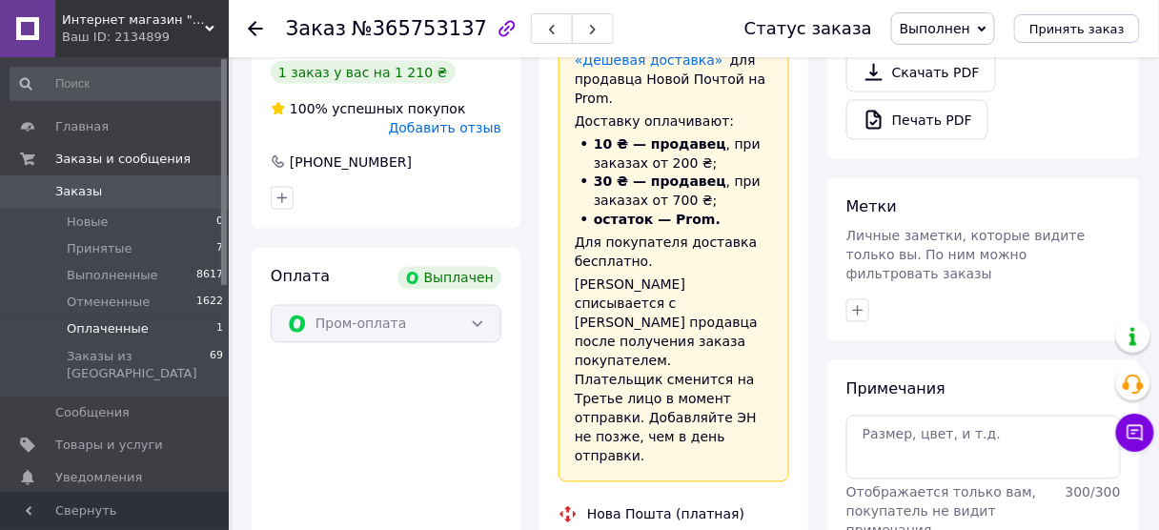
click at [133, 324] on span "Оплаченные" at bounding box center [108, 328] width 82 height 17
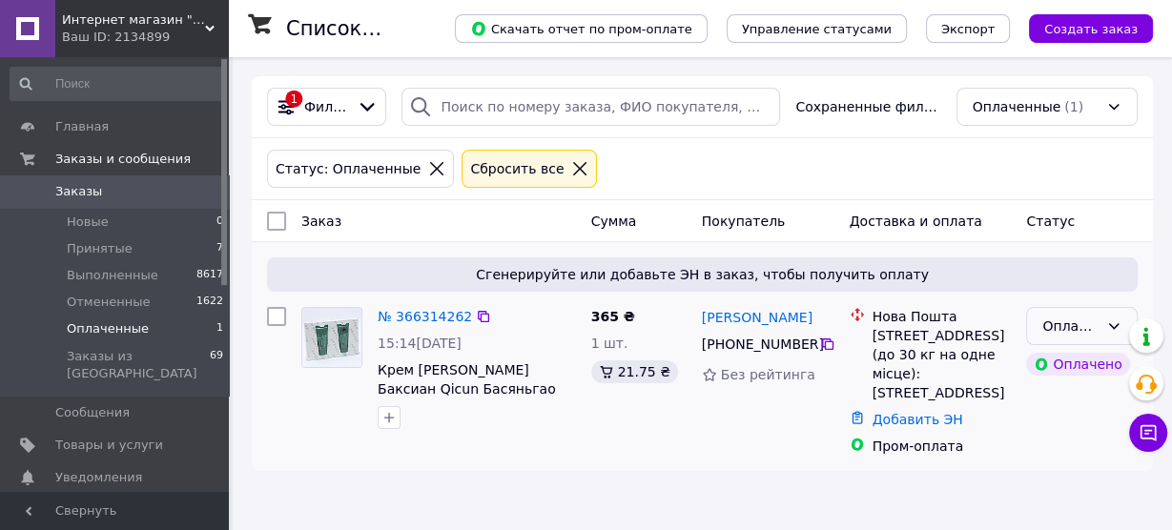
click at [1116, 321] on icon at bounding box center [1113, 325] width 15 height 15
click at [1081, 357] on li "Принят" at bounding box center [1082, 366] width 110 height 34
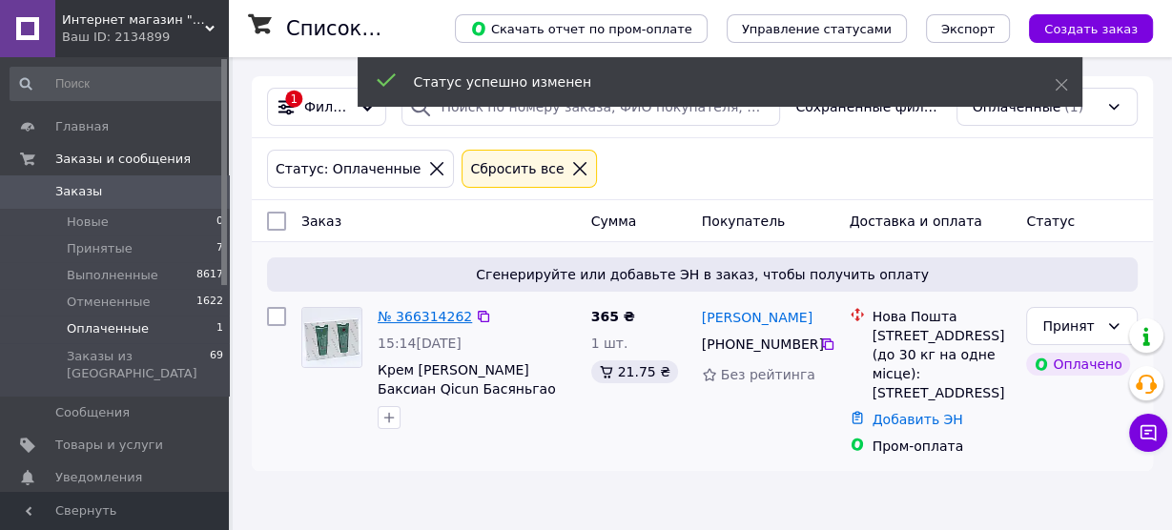
click at [439, 316] on link "№ 366314262" at bounding box center [424, 316] width 94 height 15
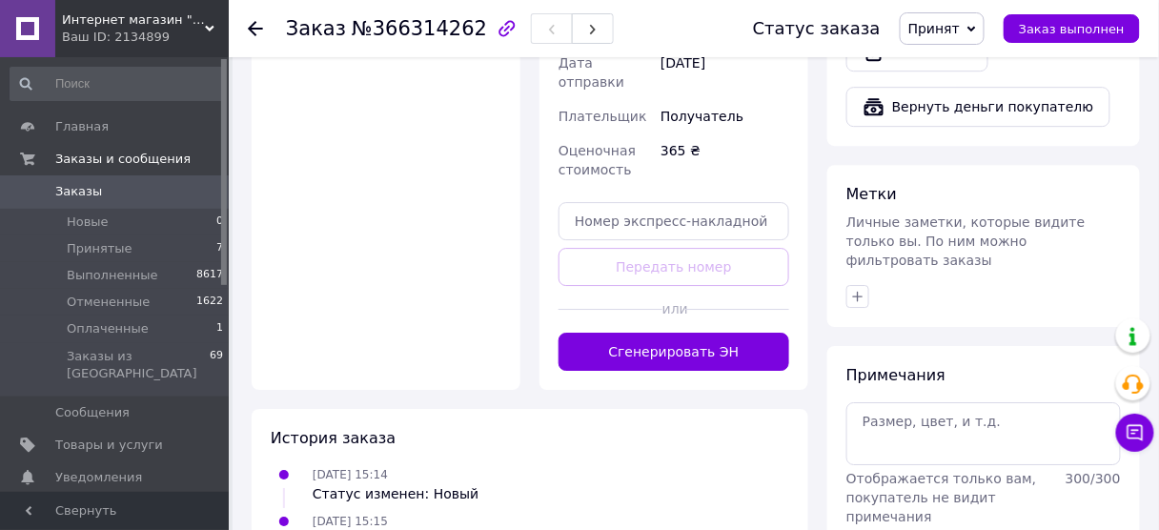
scroll to position [1441, 0]
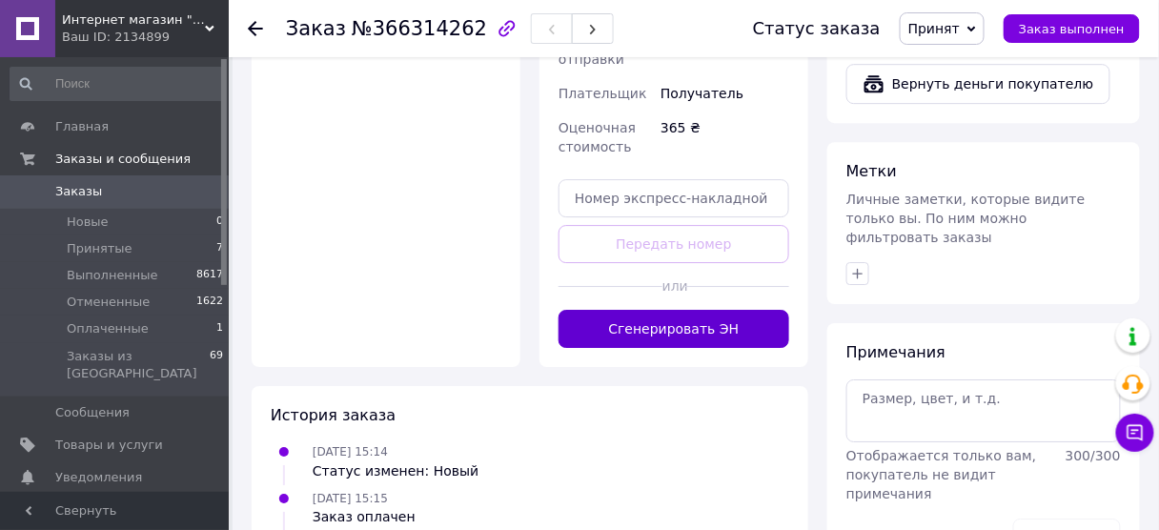
click at [657, 310] on button "Сгенерировать ЭН" at bounding box center [674, 329] width 231 height 38
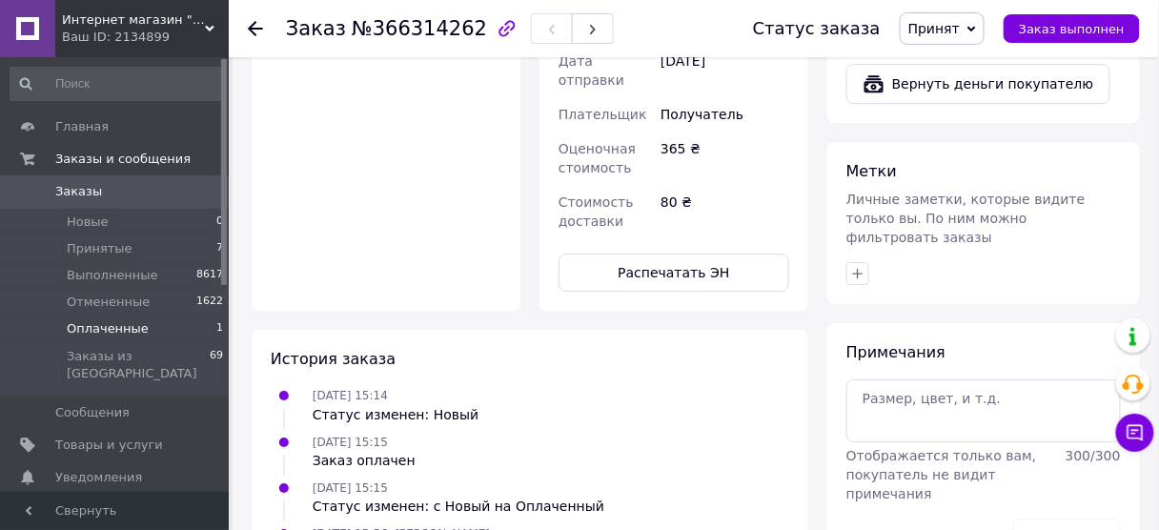
click at [118, 329] on span "Оплаченные" at bounding box center [108, 328] width 82 height 17
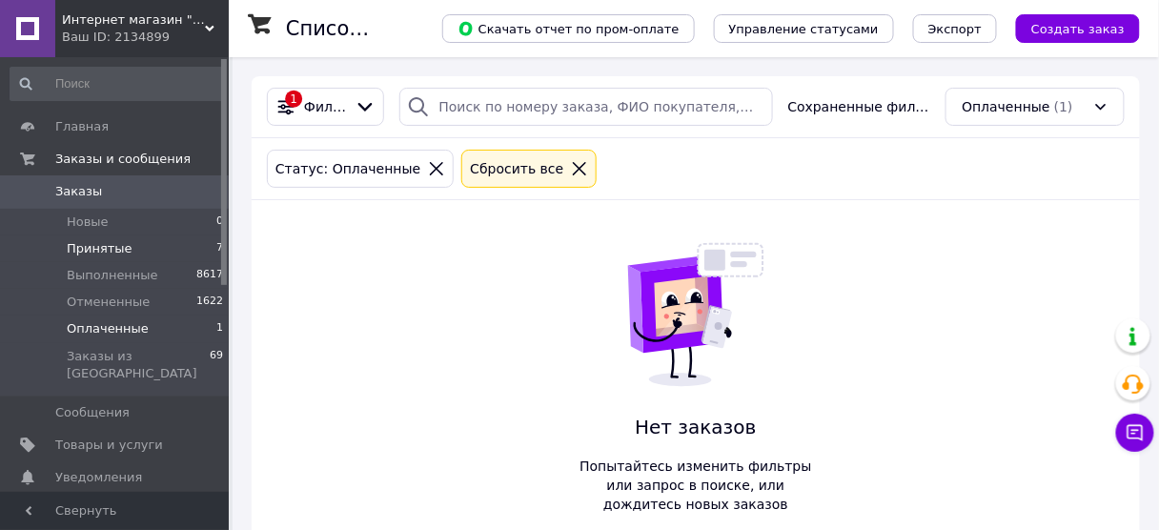
click at [99, 248] on span "Принятые" at bounding box center [100, 248] width 66 height 17
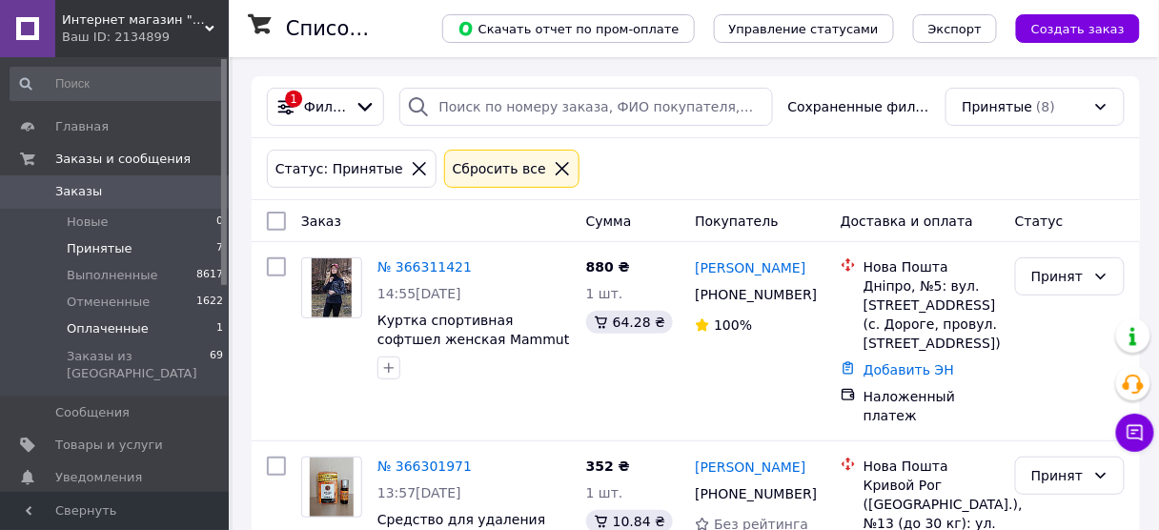
click at [135, 326] on span "Оплаченные" at bounding box center [108, 328] width 82 height 17
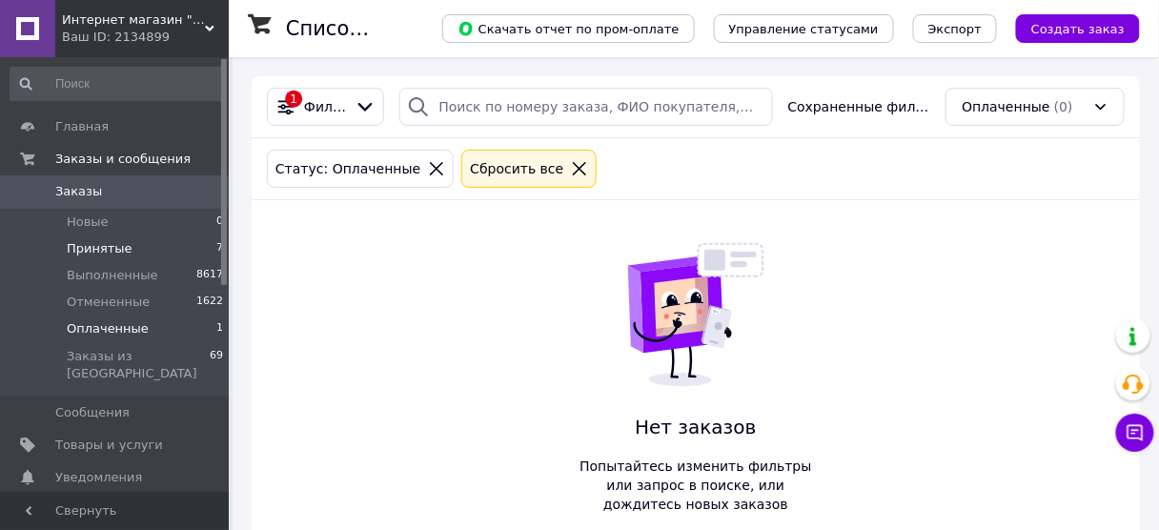
click at [101, 247] on span "Принятые" at bounding box center [100, 248] width 66 height 17
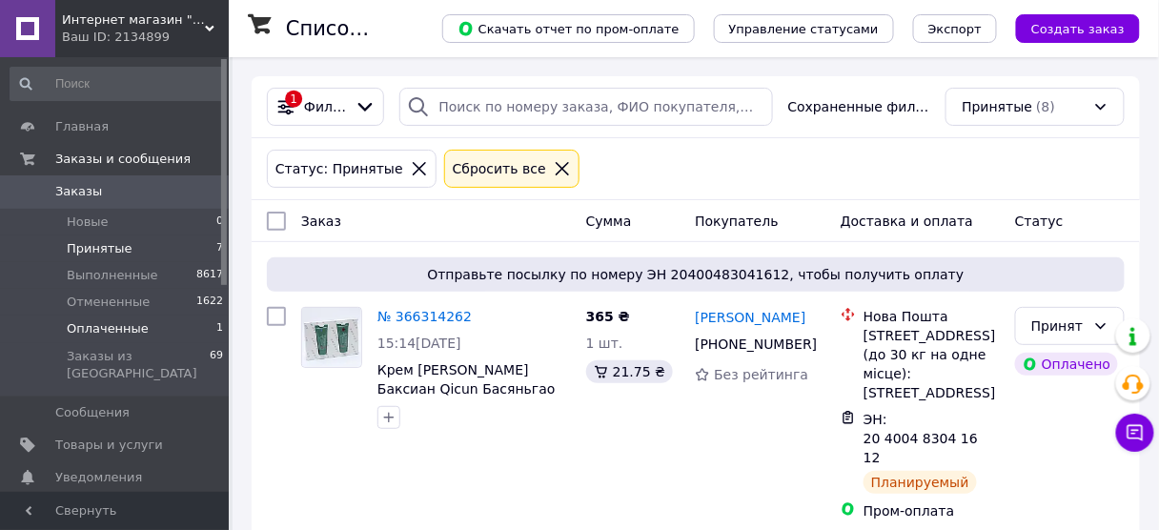
click at [100, 330] on span "Оплаченные" at bounding box center [108, 328] width 82 height 17
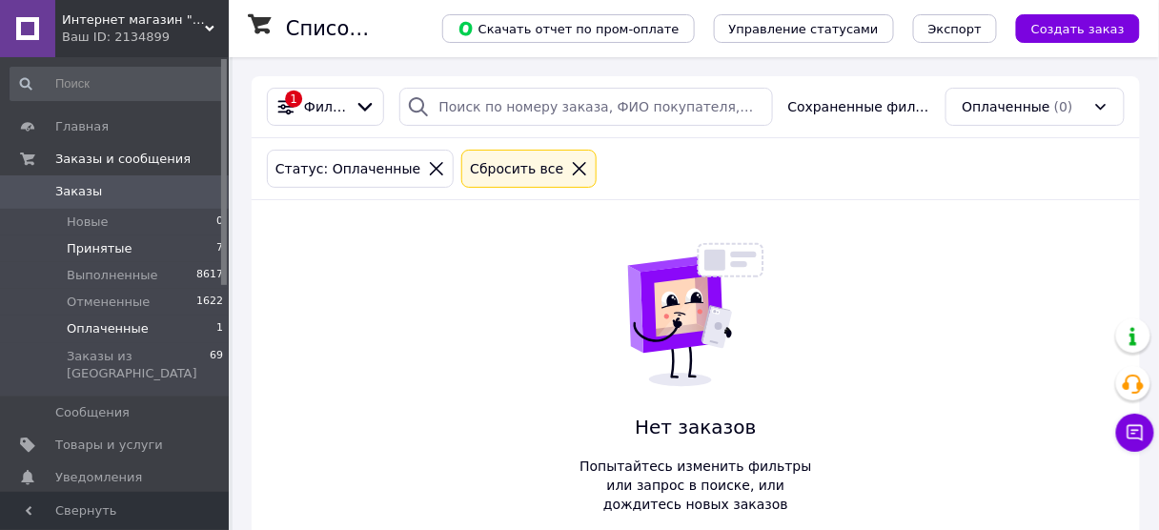
click at [100, 243] on span "Принятые" at bounding box center [100, 248] width 66 height 17
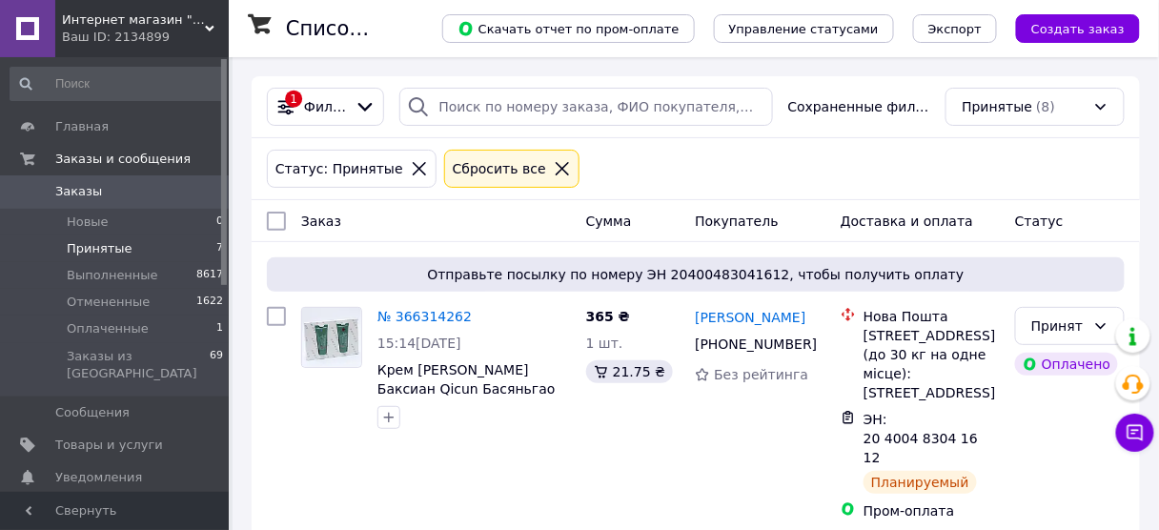
click at [1085, 169] on div "Статус: Принятые Сбросить все" at bounding box center [696, 169] width 866 height 46
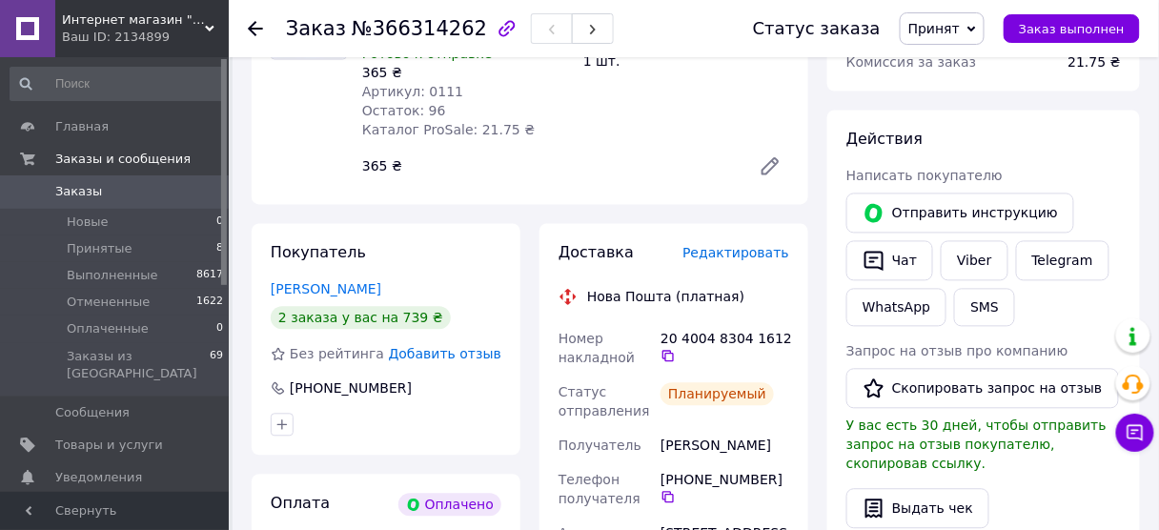
scroll to position [839, 0]
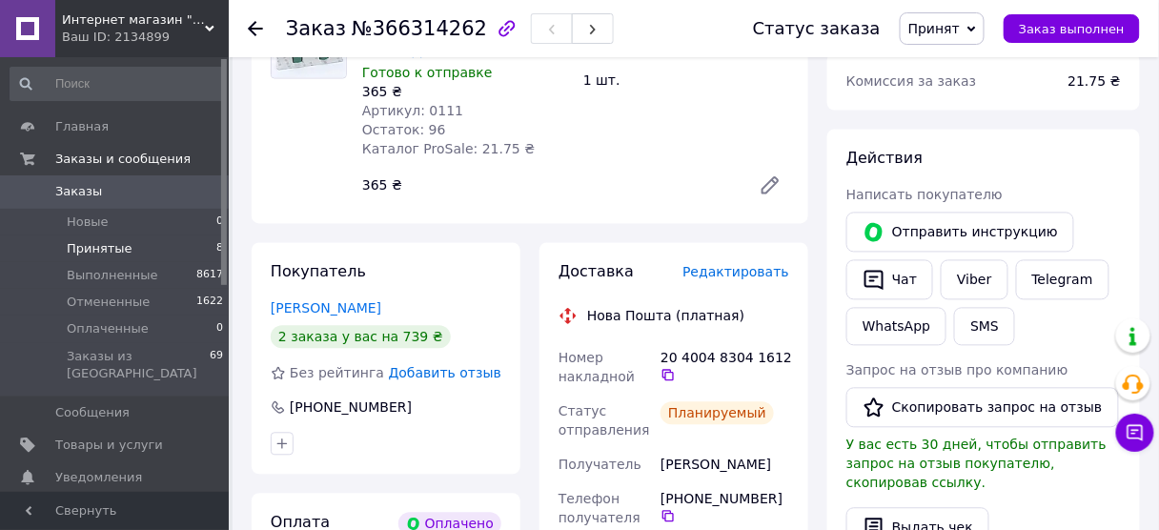
click at [110, 250] on span "Принятые" at bounding box center [100, 248] width 66 height 17
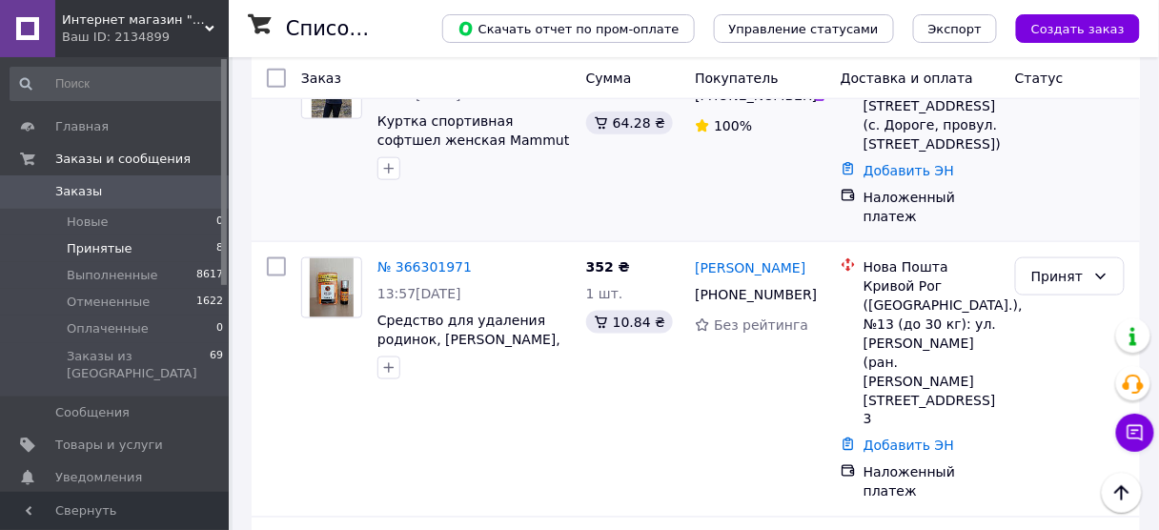
scroll to position [534, 0]
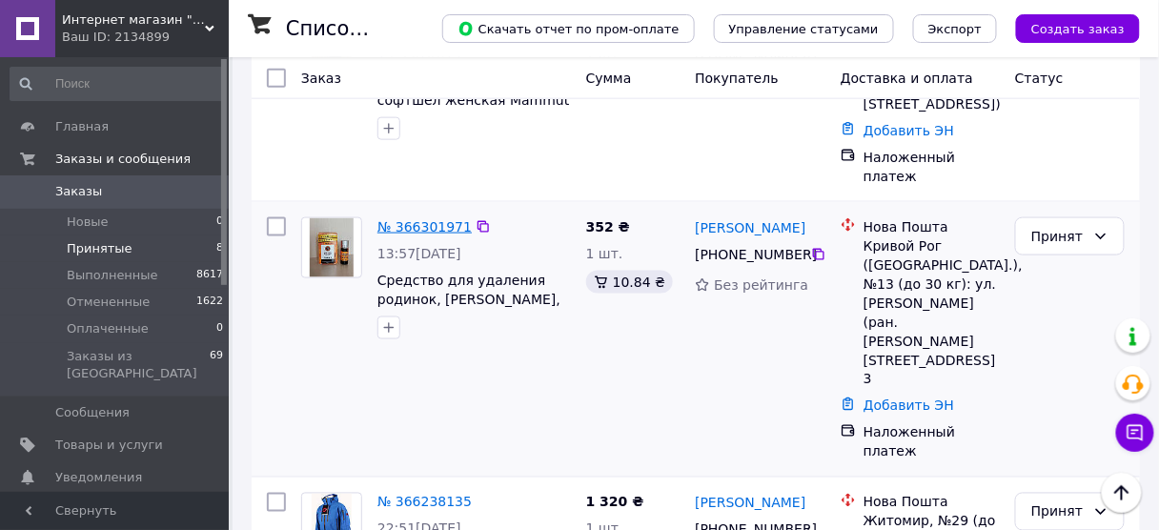
click at [443, 219] on link "№ 366301971" at bounding box center [424, 226] width 94 height 15
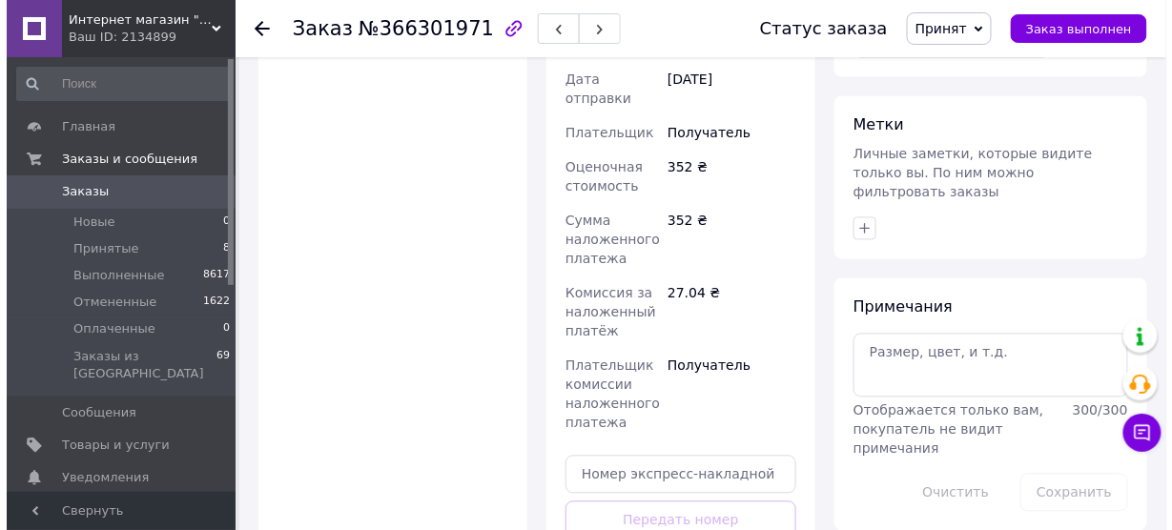
scroll to position [839, 0]
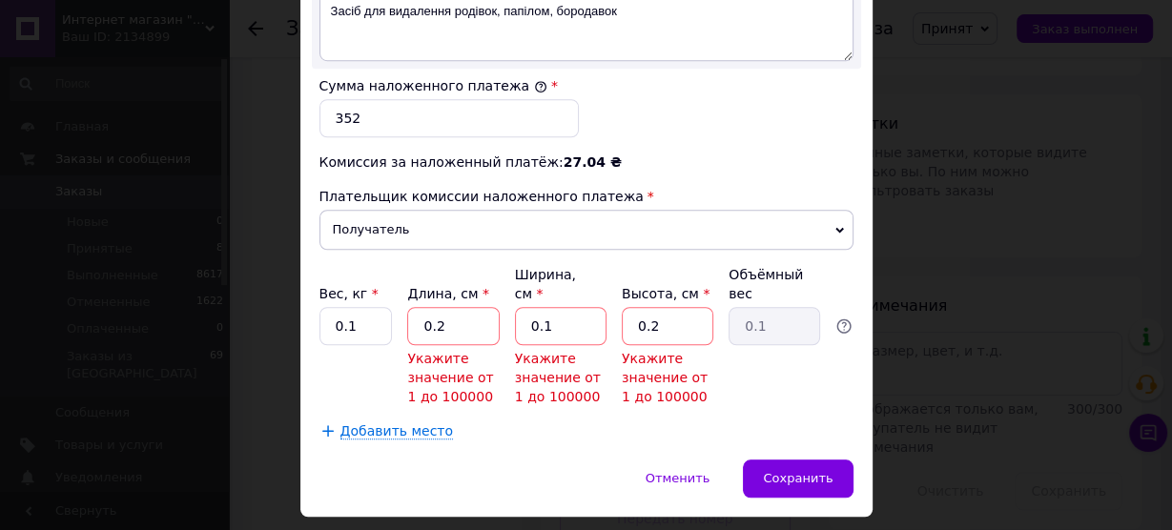
scroll to position [1206, 0]
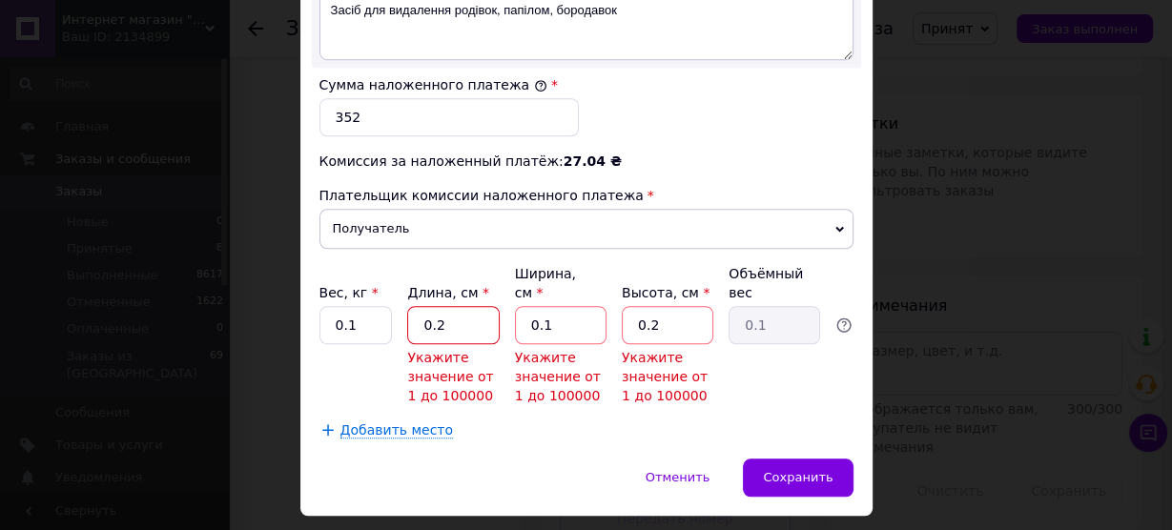
drag, startPoint x: 462, startPoint y: 271, endPoint x: 401, endPoint y: 267, distance: 61.1
click at [401, 267] on div "Вес, кг * 0.1 Длина, см * 0.2 Укажите значение от 1 до 100000 Ширина, см * 0.1 …" at bounding box center [586, 334] width 534 height 141
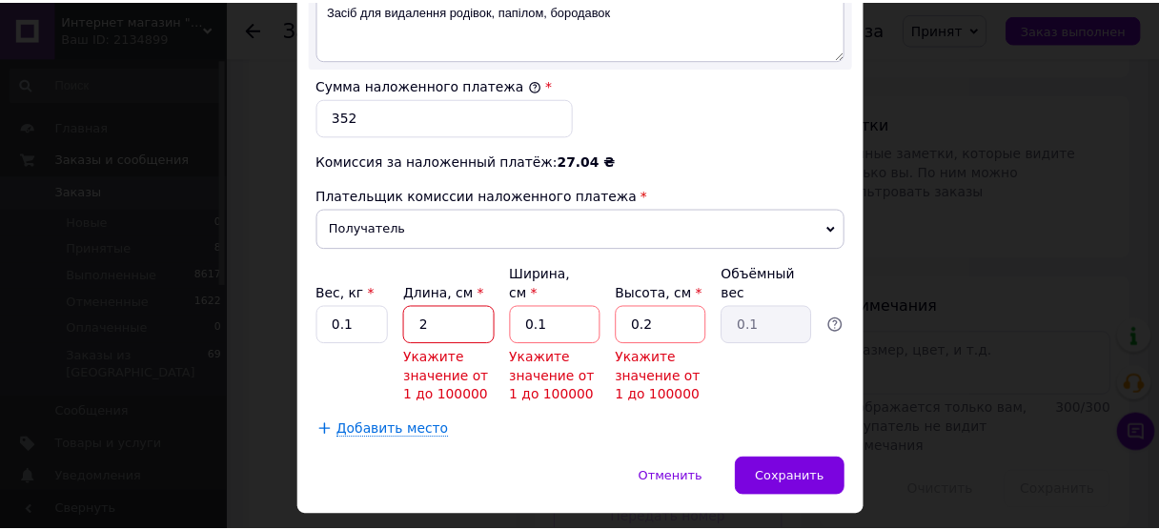
scroll to position [1145, 0]
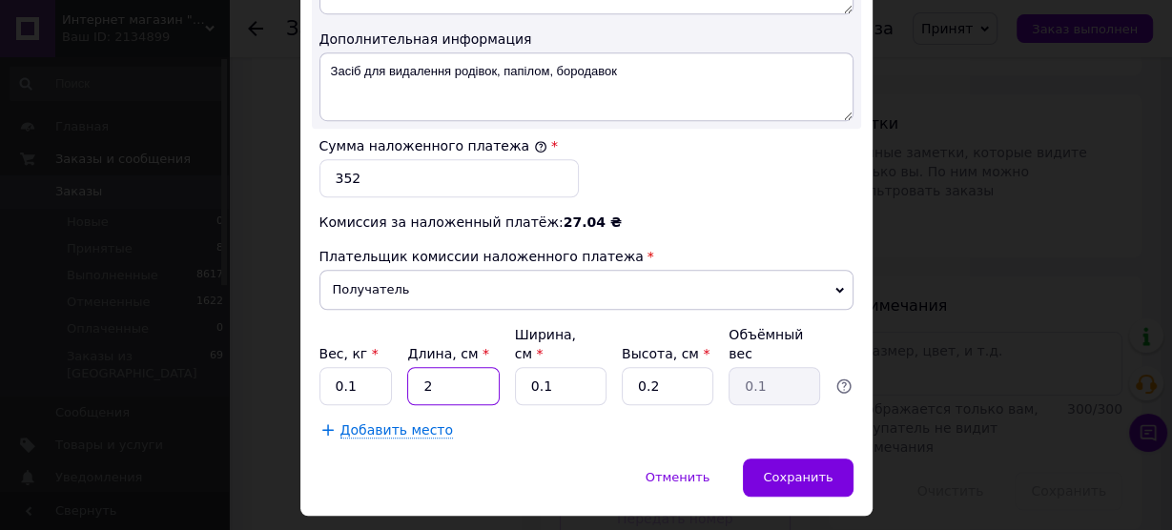
type input "2"
click at [506, 325] on div "Вес, кг * 0.1 Длина, см * 2 Ширина, см * 0.1 Высота, см * 0.2 Объёмный вес 0.1" at bounding box center [586, 365] width 534 height 80
type input "2"
drag, startPoint x: 674, startPoint y: 335, endPoint x: 615, endPoint y: 338, distance: 59.2
click at [615, 338] on div "Вес, кг * 0.1 Длина, см * 2 Ширина, см * 2 Высота, см * 0.2 Объёмный вес 0.1" at bounding box center [586, 365] width 534 height 80
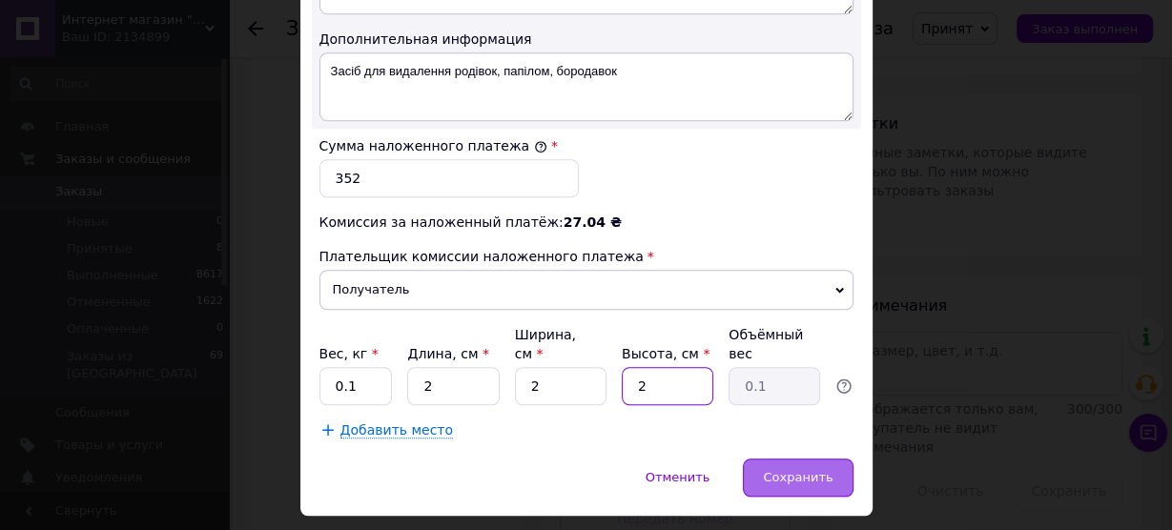
type input "2"
click at [816, 470] on span "Сохранить" at bounding box center [798, 477] width 70 height 14
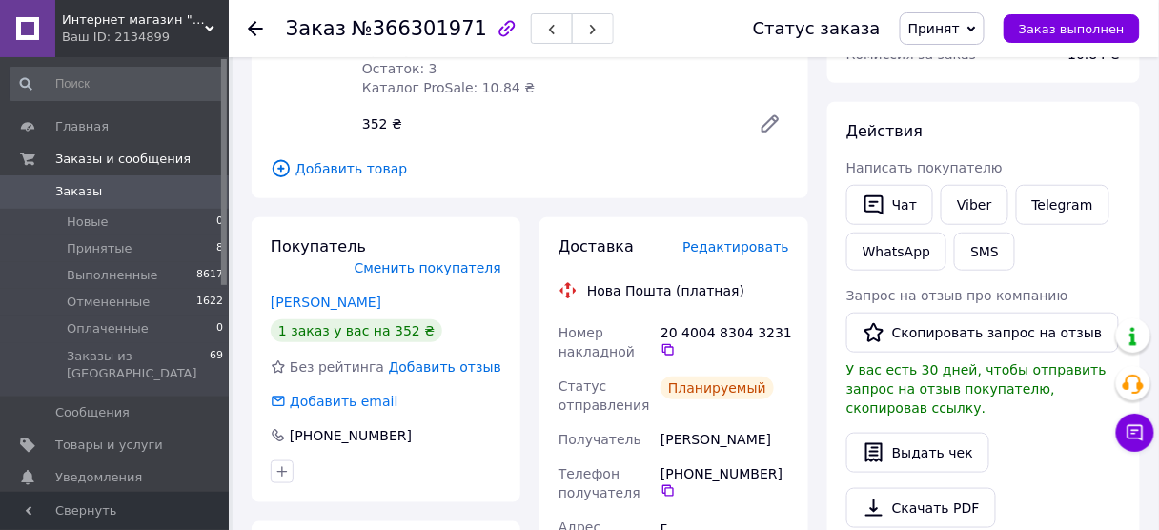
scroll to position [0, 0]
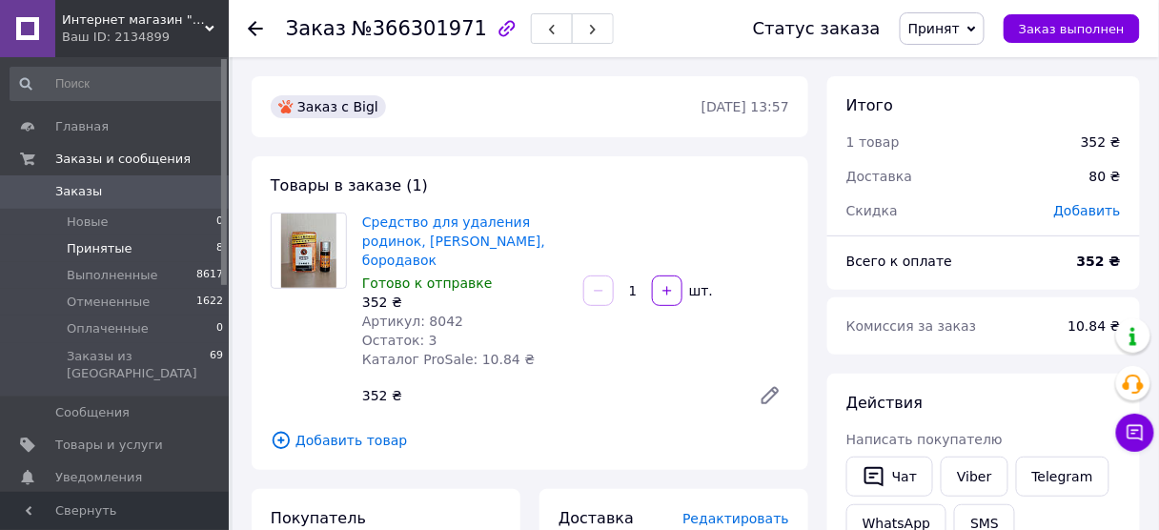
click at [90, 244] on span "Принятые" at bounding box center [100, 248] width 66 height 17
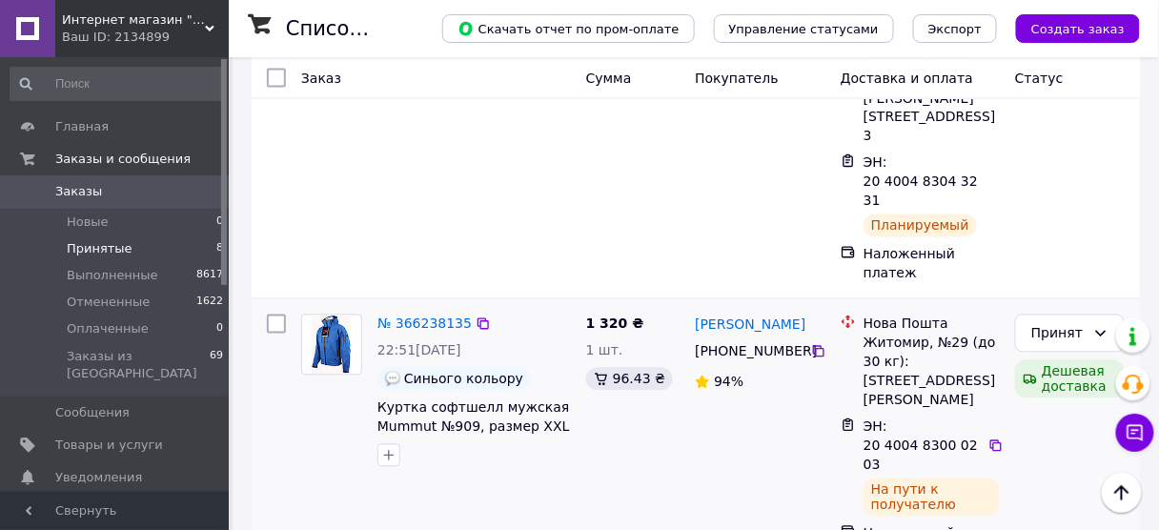
scroll to position [839, 0]
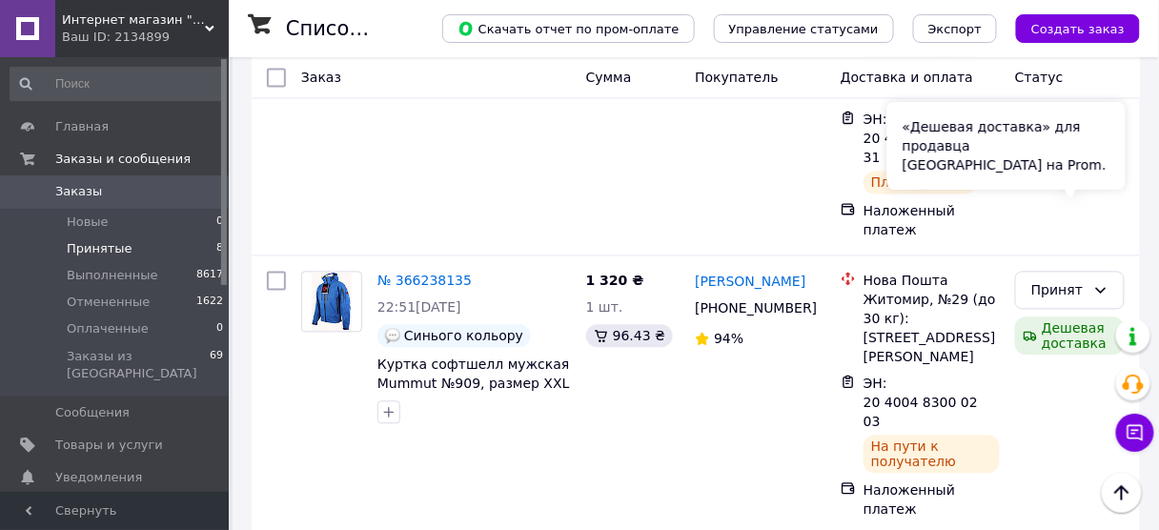
click at [1112, 174] on div "«Дешевая доставка» для продавца Новой Почтой на Prom." at bounding box center [1006, 147] width 238 height 88
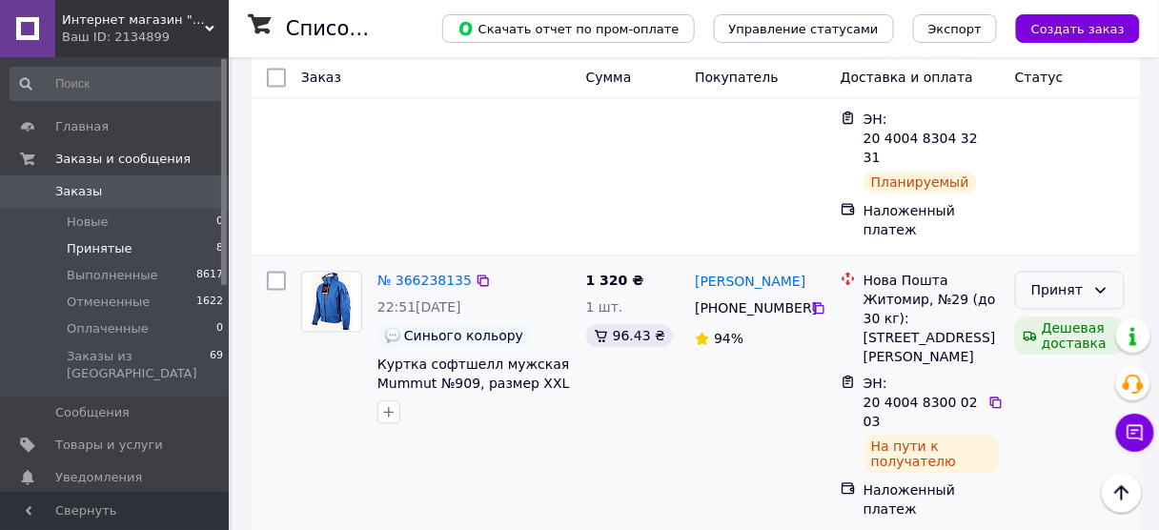
click at [1104, 288] on icon at bounding box center [1101, 291] width 10 height 6
click at [1060, 214] on li "Выполнен" at bounding box center [1071, 216] width 108 height 34
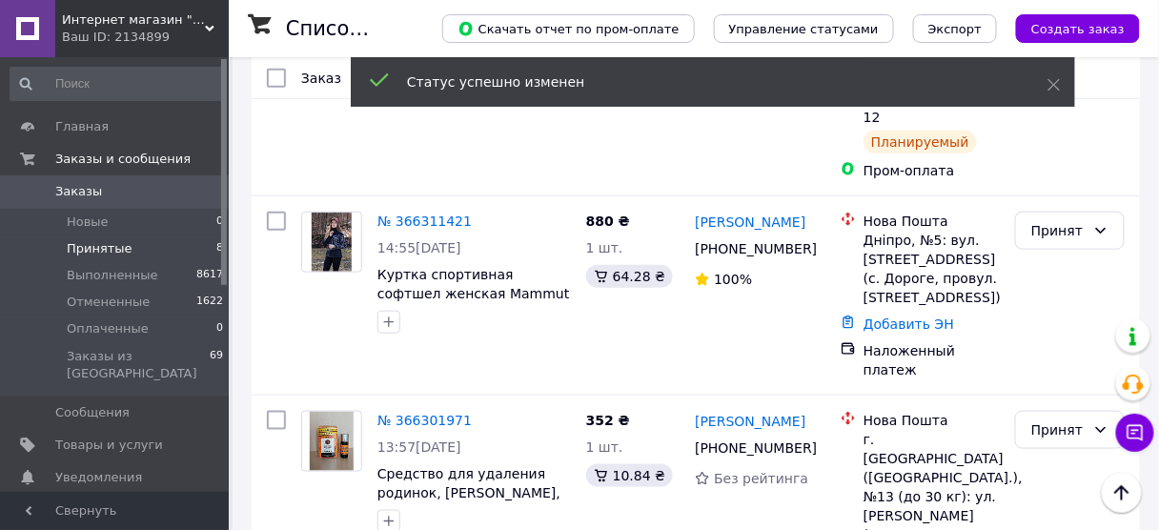
scroll to position [0, 0]
